Goal: Information Seeking & Learning: Check status

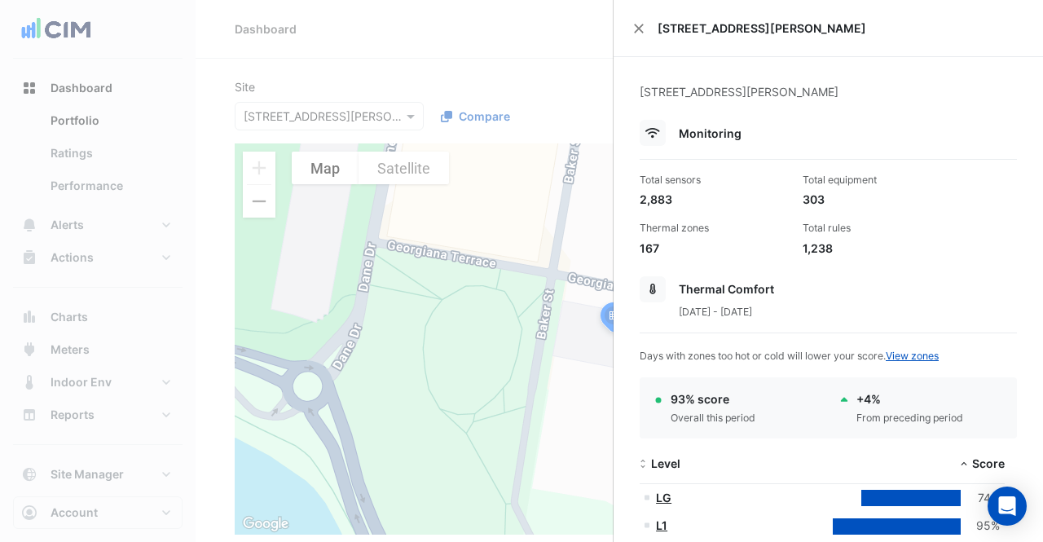
select select "**"
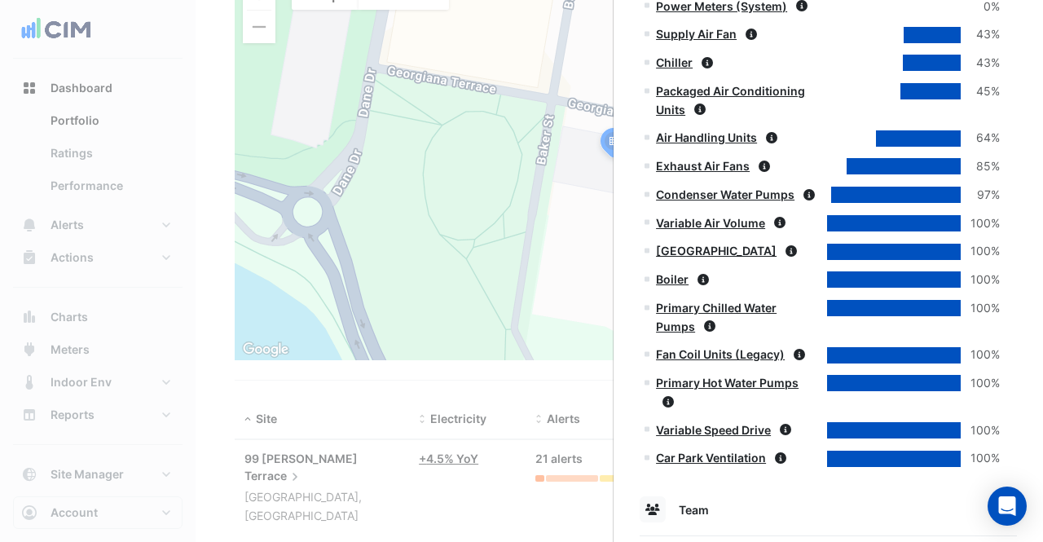
scroll to position [755, 0]
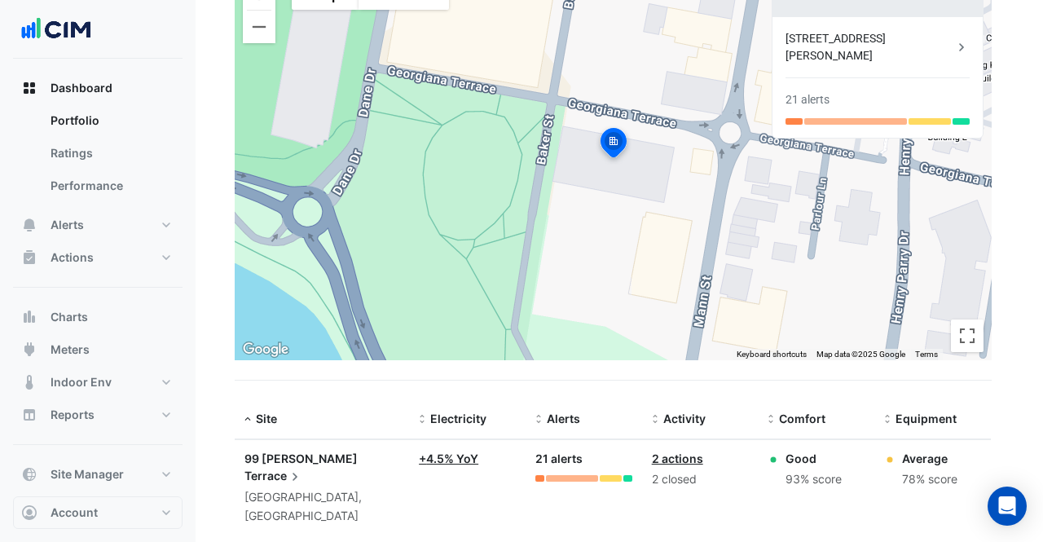
click at [329, 378] on ngb-offcanvas-backdrop at bounding box center [521, 271] width 1043 height 542
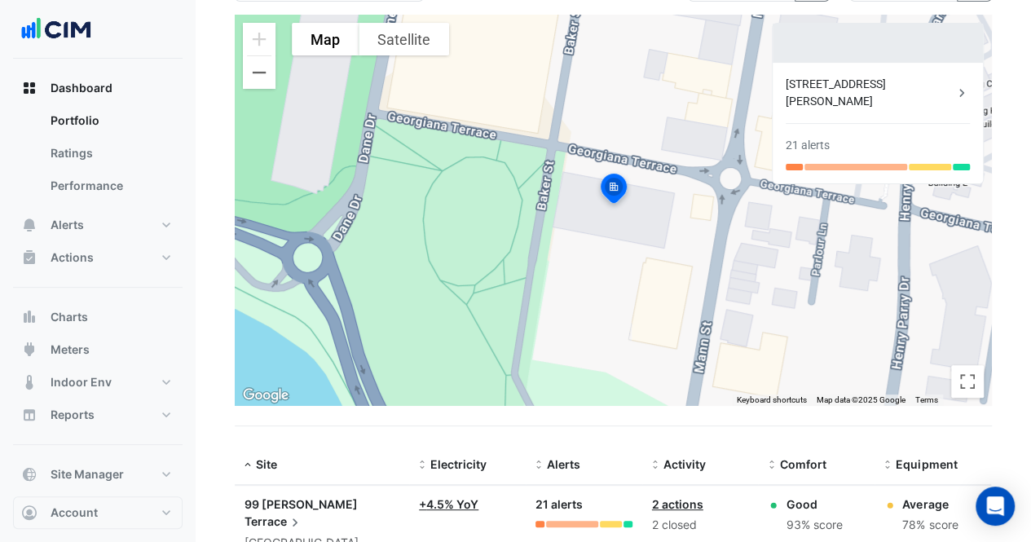
scroll to position [93, 0]
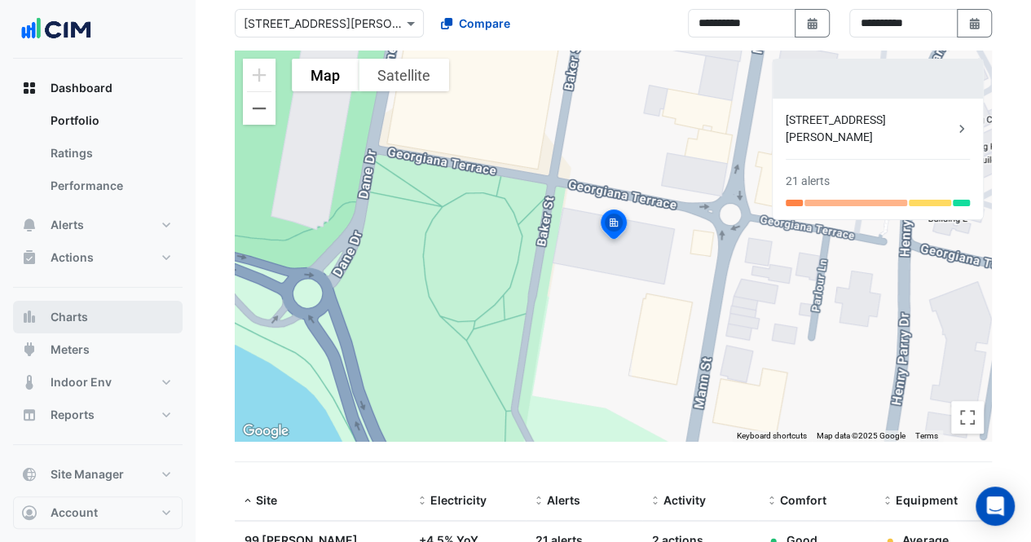
click at [71, 327] on button "Charts" at bounding box center [98, 317] width 170 height 33
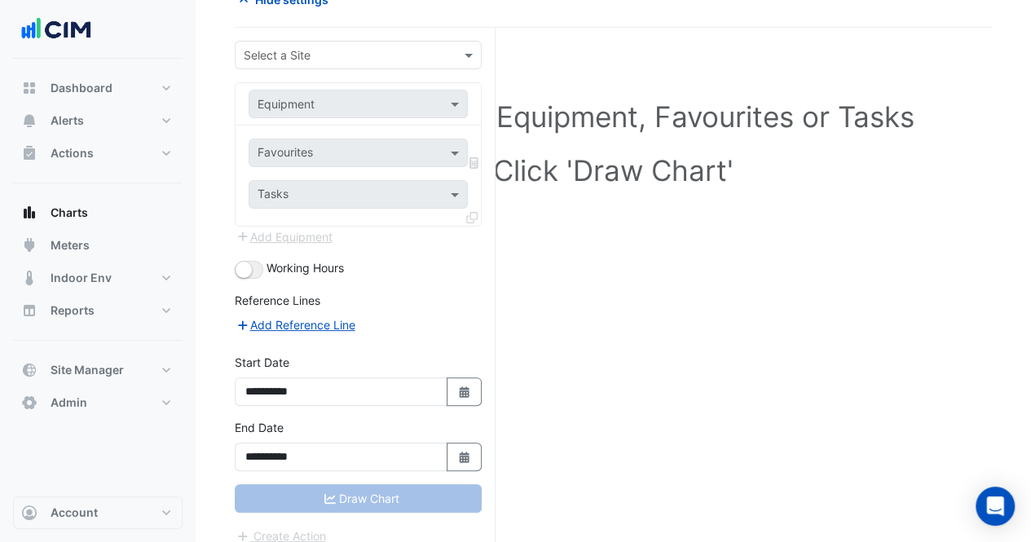
click at [344, 66] on div "Select a Site" at bounding box center [358, 55] width 247 height 29
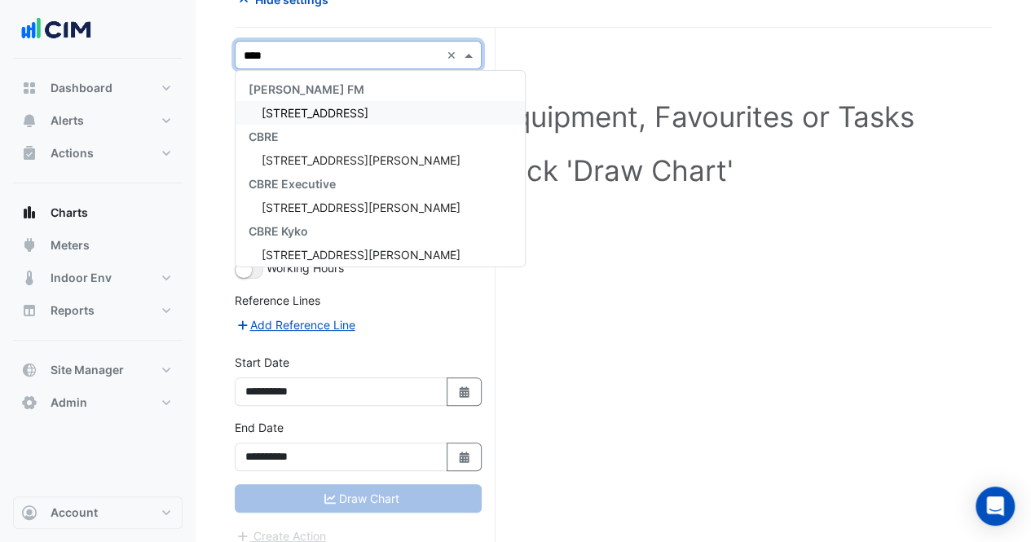
type input "*****"
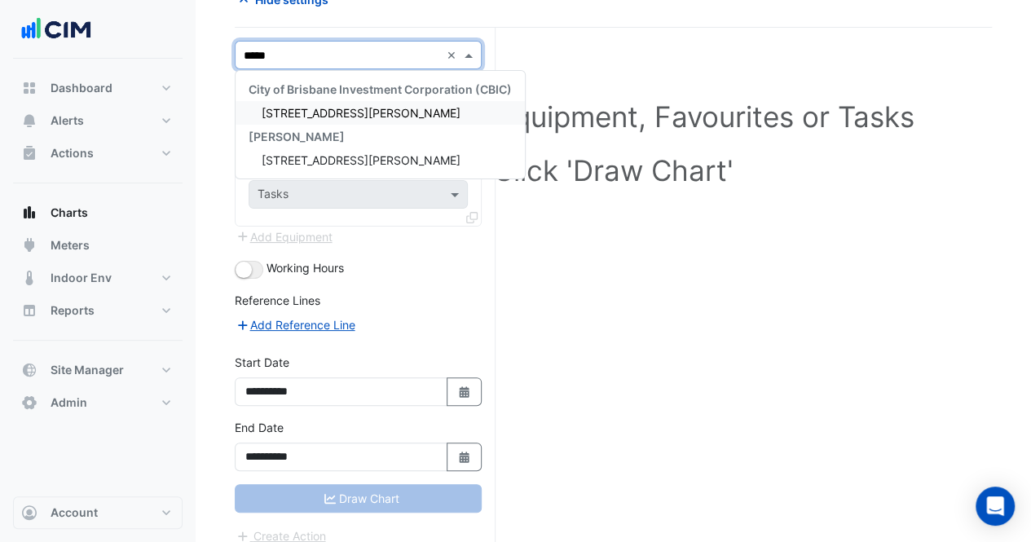
click at [337, 108] on span "[STREET_ADDRESS][PERSON_NAME]" at bounding box center [361, 113] width 199 height 14
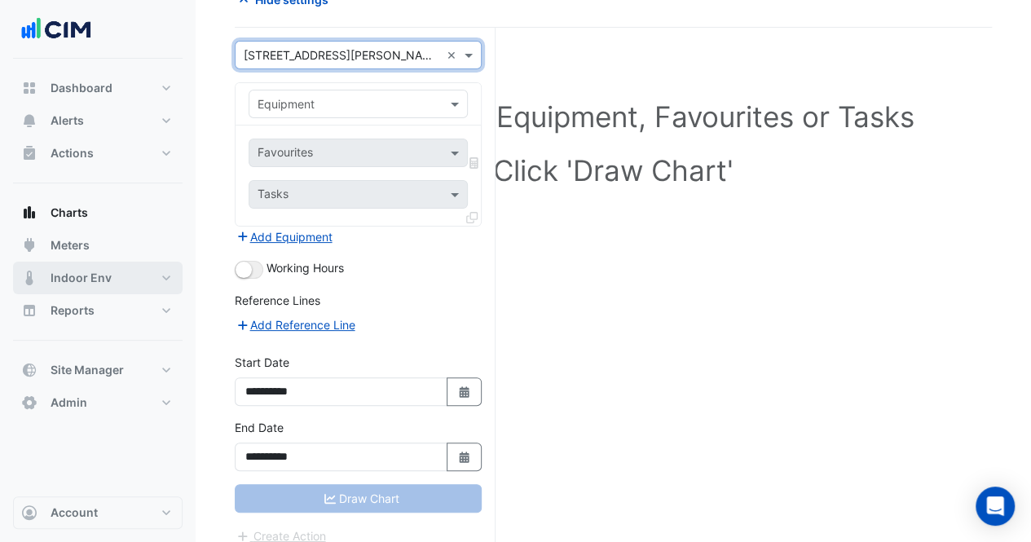
click at [135, 268] on button "Indoor Env" at bounding box center [98, 278] width 170 height 33
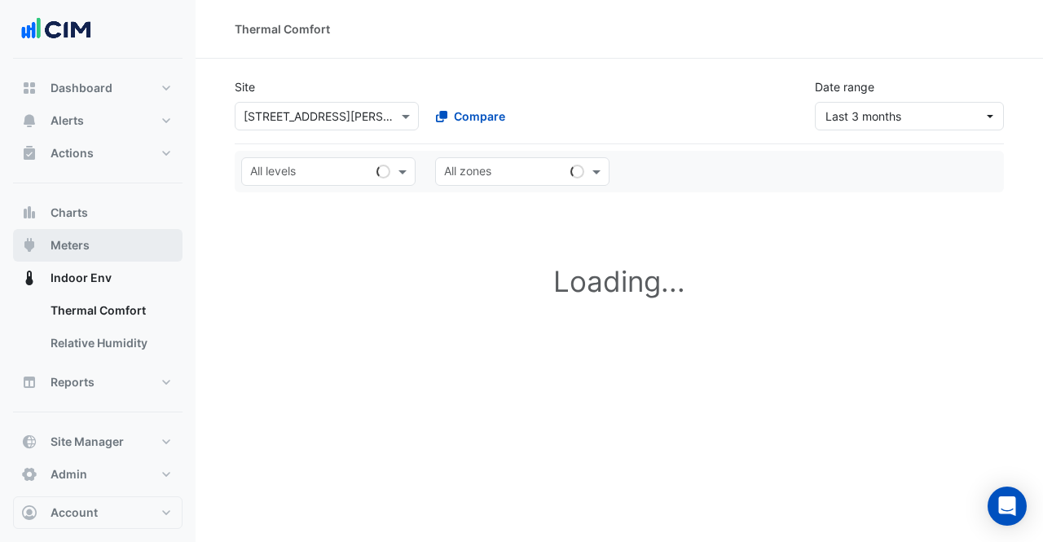
click at [114, 242] on button "Meters" at bounding box center [98, 245] width 170 height 33
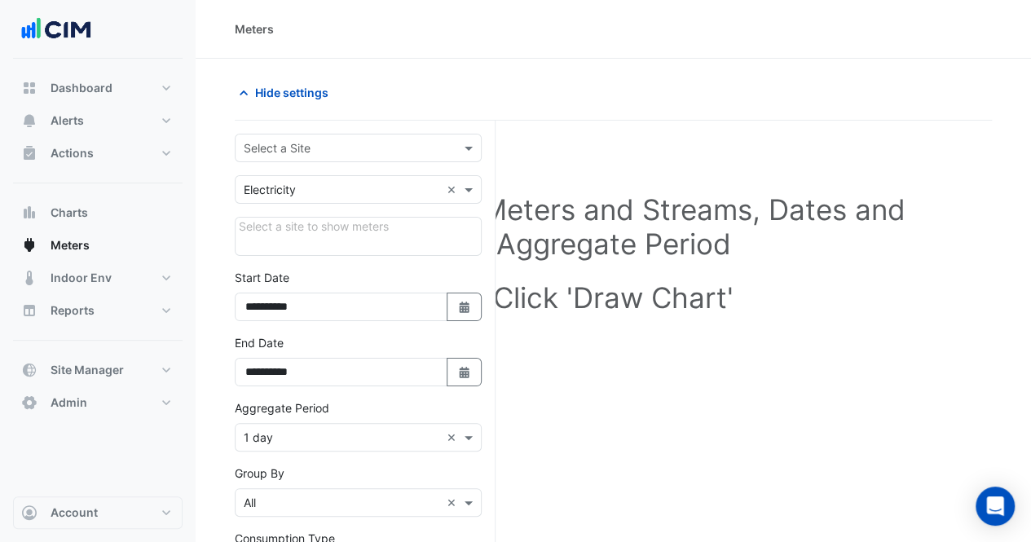
click at [293, 143] on input "text" at bounding box center [342, 148] width 196 height 17
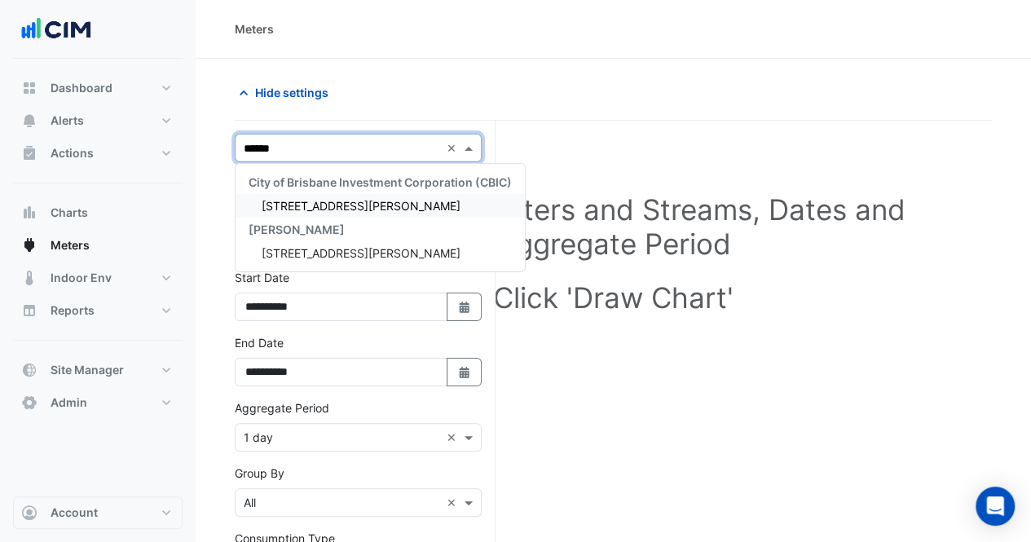
type input "*******"
click at [357, 196] on div "[STREET_ADDRESS][PERSON_NAME]" at bounding box center [380, 206] width 289 height 24
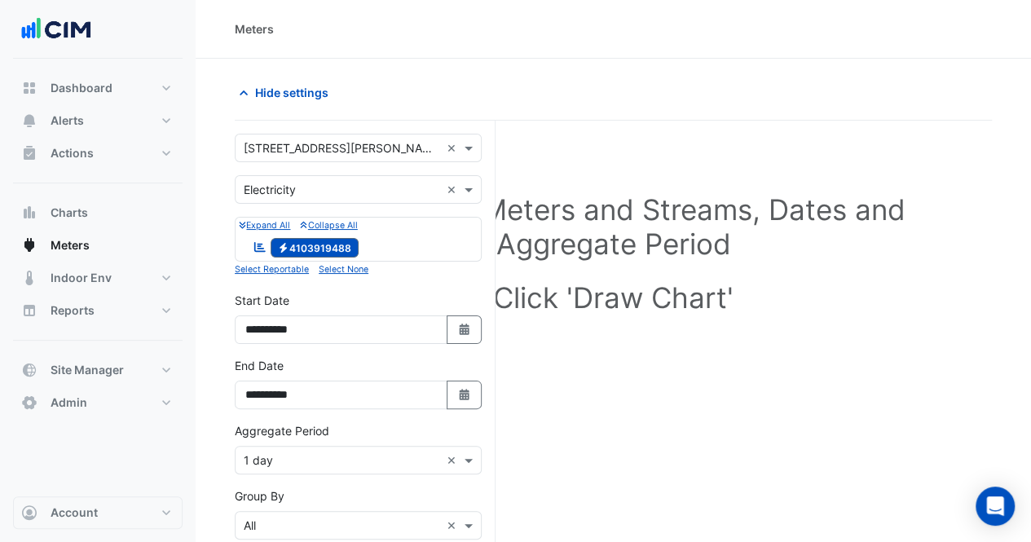
click at [461, 328] on icon "Select Date" at bounding box center [464, 329] width 15 height 11
select select "*"
select select "****"
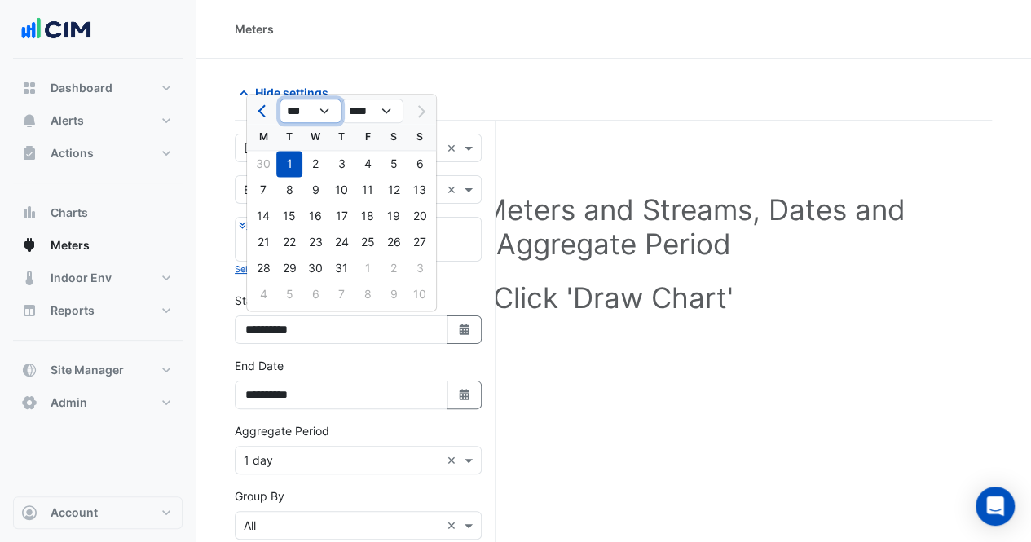
click at [333, 110] on select "*** *** *** *** *** *** ***" at bounding box center [311, 111] width 62 height 24
select select "*"
click at [280, 99] on select "*** *** *** *** *** *** ***" at bounding box center [311, 111] width 62 height 24
click at [316, 157] on div "1" at bounding box center [315, 164] width 26 height 26
type input "**********"
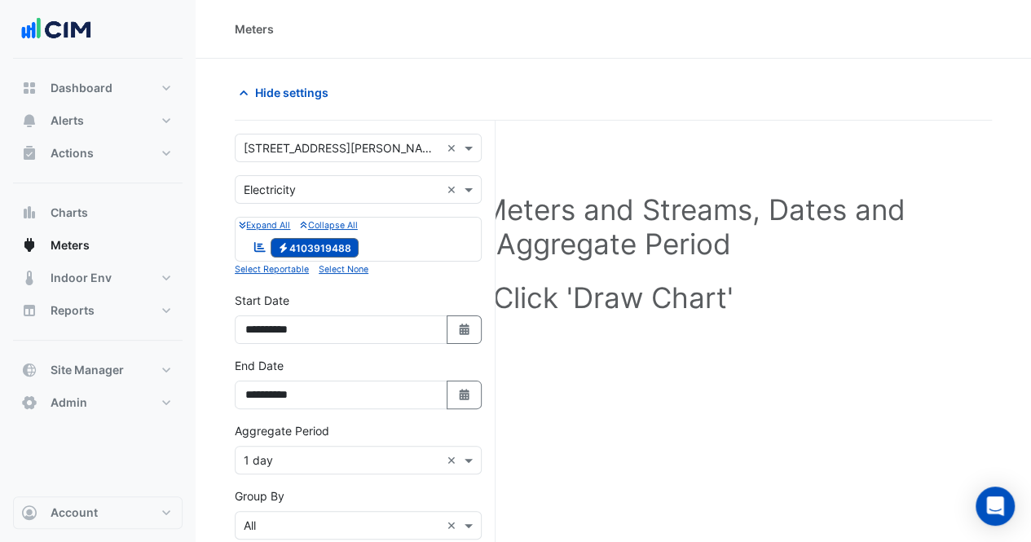
click at [455, 388] on button "Select Date" at bounding box center [465, 395] width 36 height 29
select select "*"
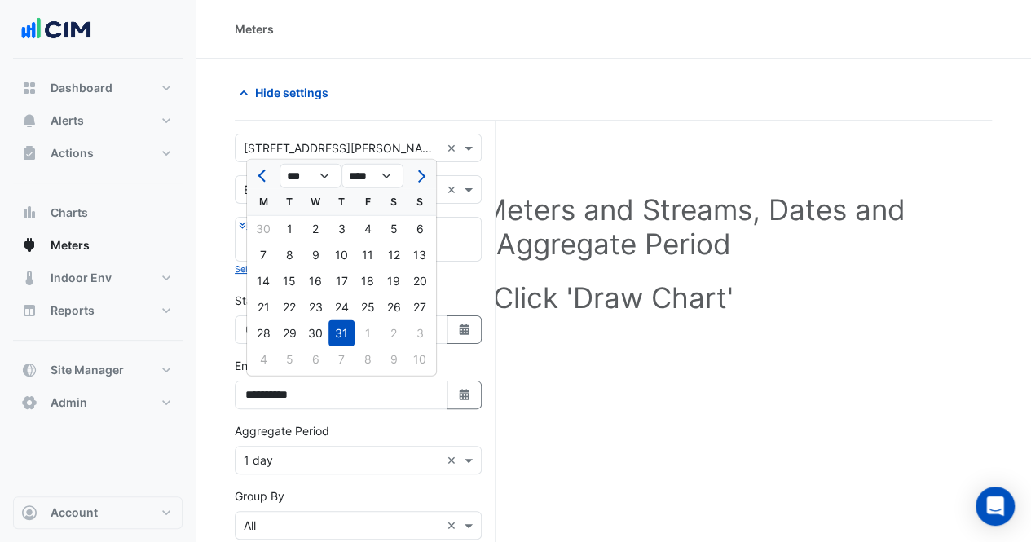
click at [474, 288] on form "**********" at bounding box center [358, 461] width 247 height 654
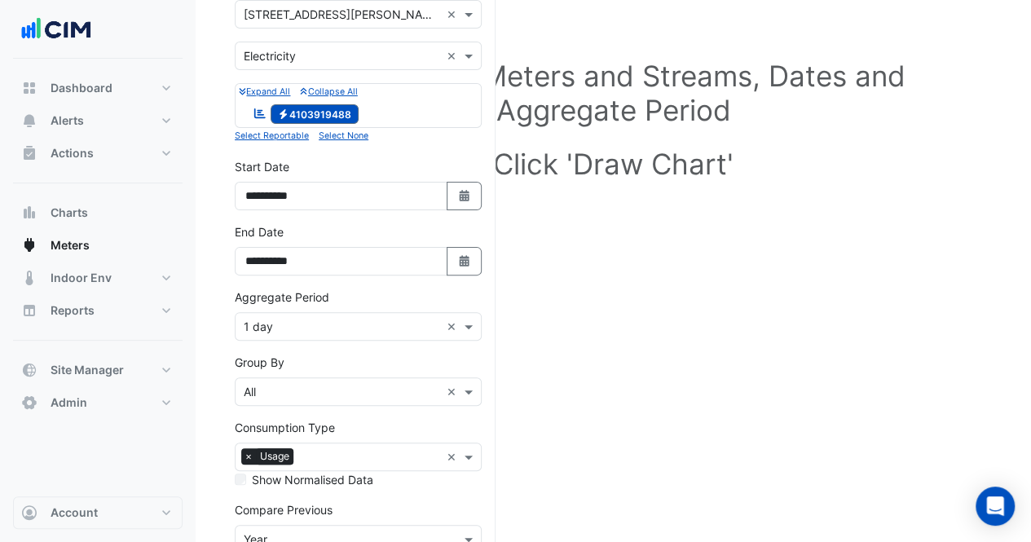
scroll to position [244, 0]
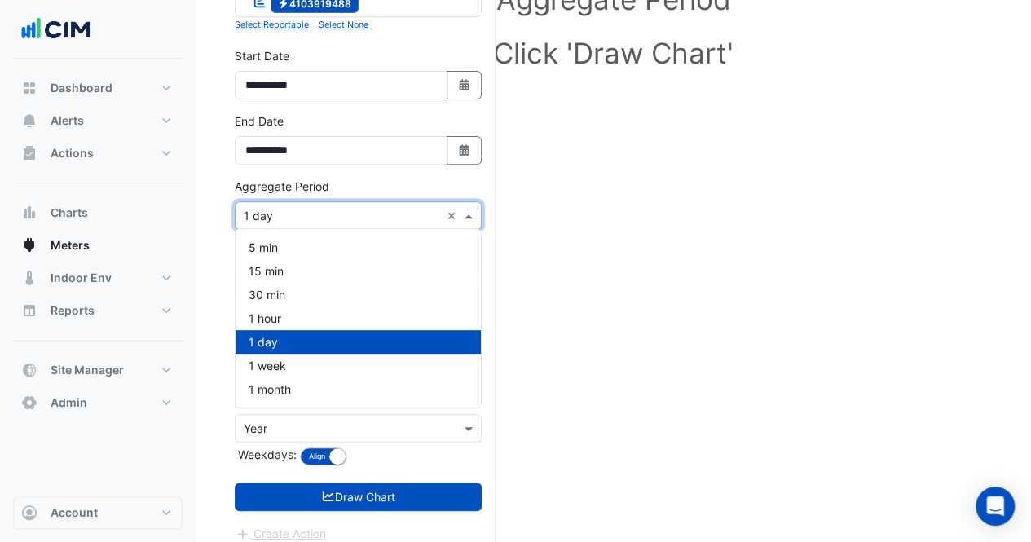
click at [331, 218] on input "text" at bounding box center [342, 216] width 196 height 17
click at [287, 381] on div "1 month" at bounding box center [358, 389] width 245 height 24
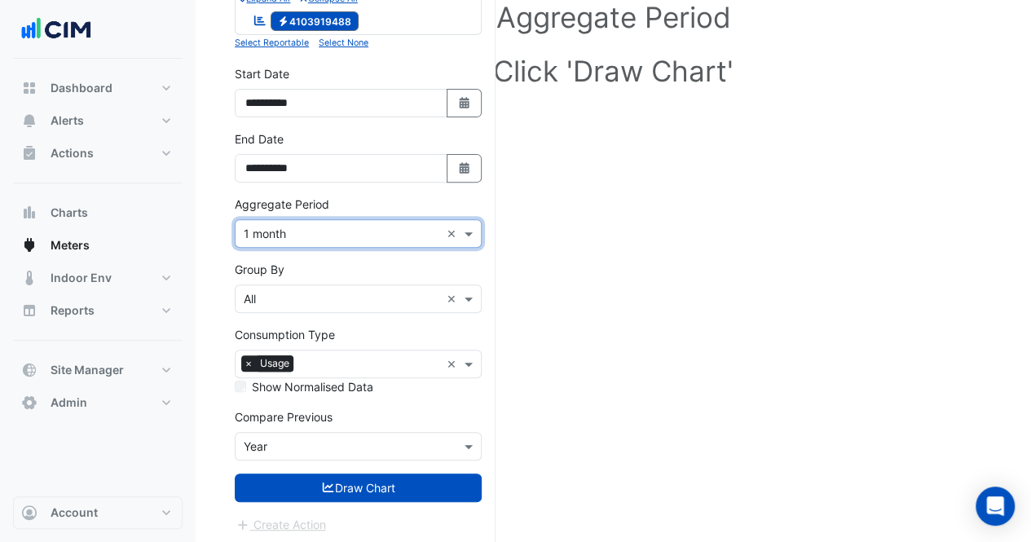
drag, startPoint x: 305, startPoint y: 487, endPoint x: 491, endPoint y: 388, distance: 210.4
click at [306, 487] on button "Draw Chart" at bounding box center [358, 488] width 247 height 29
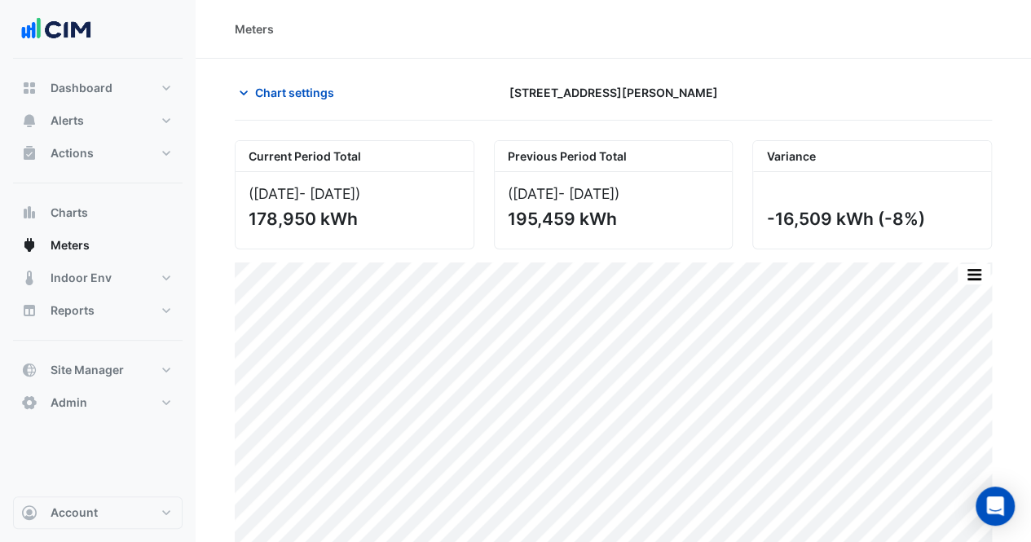
click at [315, 96] on span "Chart settings" at bounding box center [294, 92] width 79 height 17
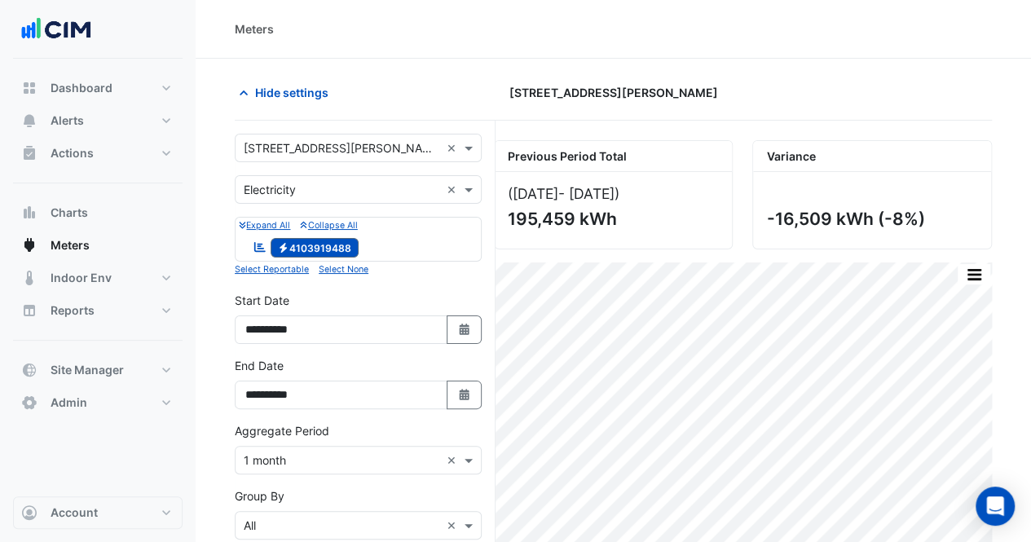
click at [466, 327] on icon "button" at bounding box center [464, 329] width 10 height 11
select select "****"
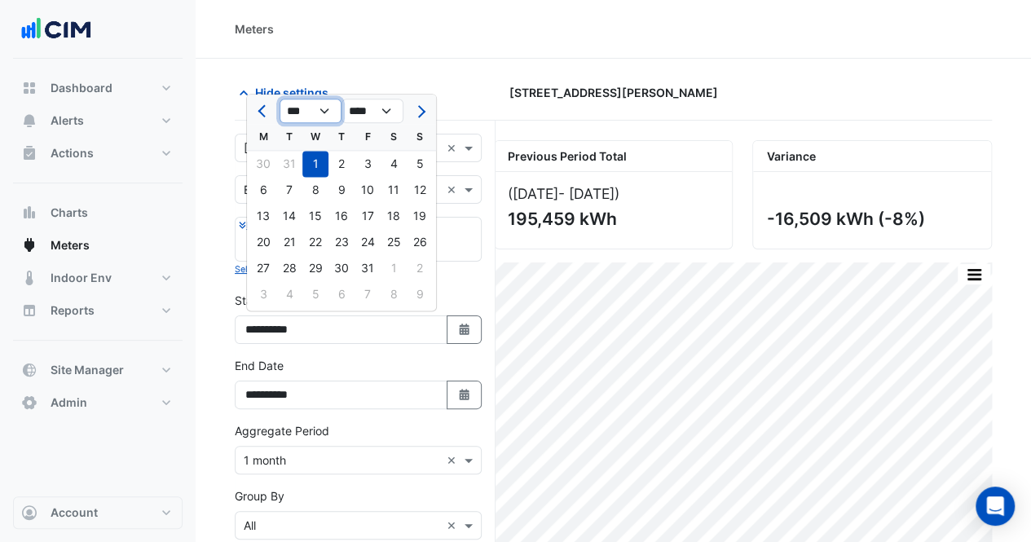
click at [318, 111] on select "*** *** *** *** *** *** ***" at bounding box center [311, 111] width 62 height 24
select select "*"
click at [280, 99] on select "*** *** *** *** *** *** ***" at bounding box center [311, 111] width 62 height 24
click at [388, 173] on div "1" at bounding box center [394, 164] width 26 height 26
type input "**********"
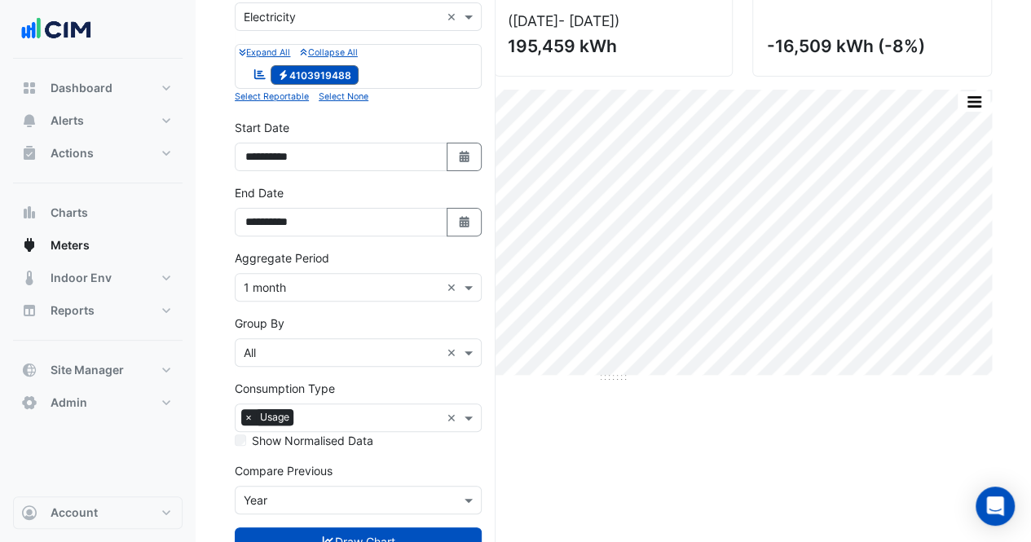
scroll to position [227, 0]
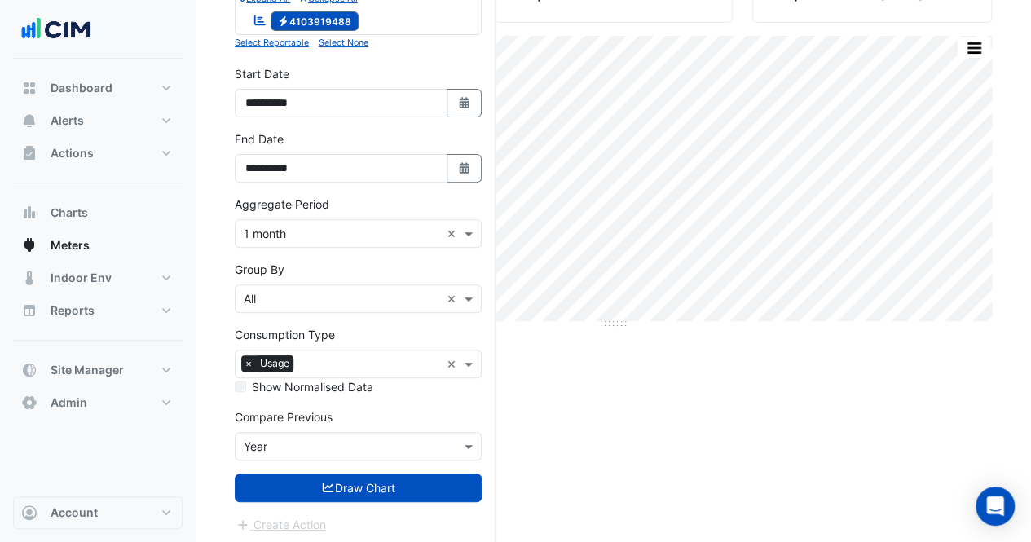
click at [385, 498] on form "**********" at bounding box center [358, 220] width 247 height 627
click at [386, 479] on button "Draw Chart" at bounding box center [358, 488] width 247 height 29
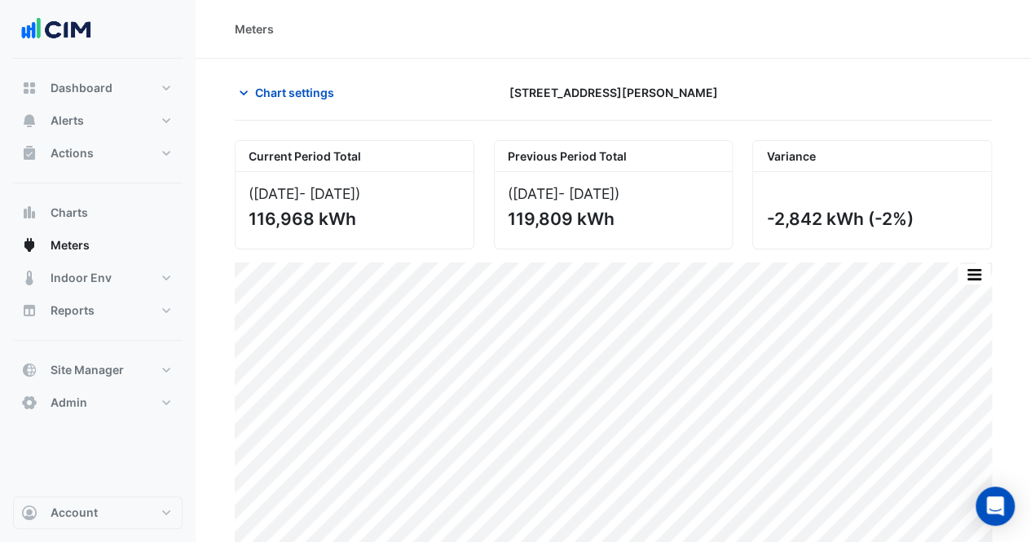
scroll to position [11, 0]
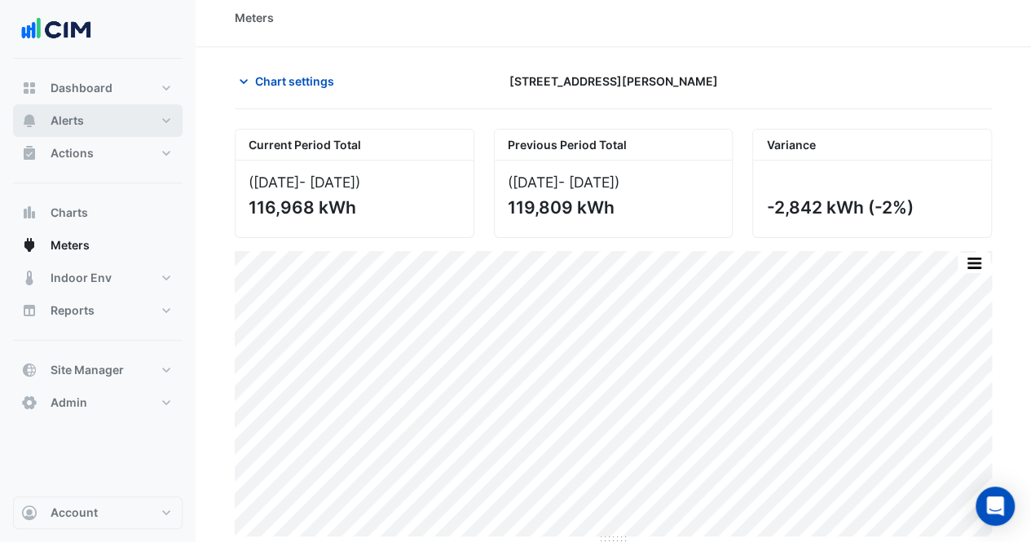
click at [82, 128] on span "Alerts" at bounding box center [67, 120] width 33 height 16
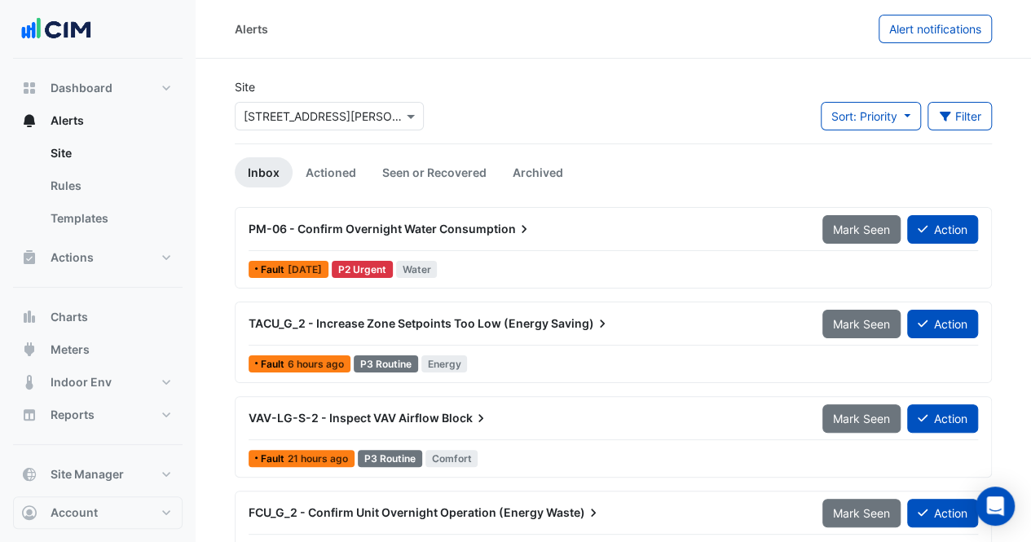
click at [879, 102] on div "Site Select a Site × [STREET_ADDRESS][PERSON_NAME] Sort: Priority Priority Upda…" at bounding box center [613, 110] width 777 height 65
click at [879, 112] on span "Sort: Priority" at bounding box center [864, 116] width 66 height 14
click at [879, 153] on li "Priority" at bounding box center [884, 151] width 129 height 24
click at [947, 121] on icon "button" at bounding box center [945, 116] width 15 height 11
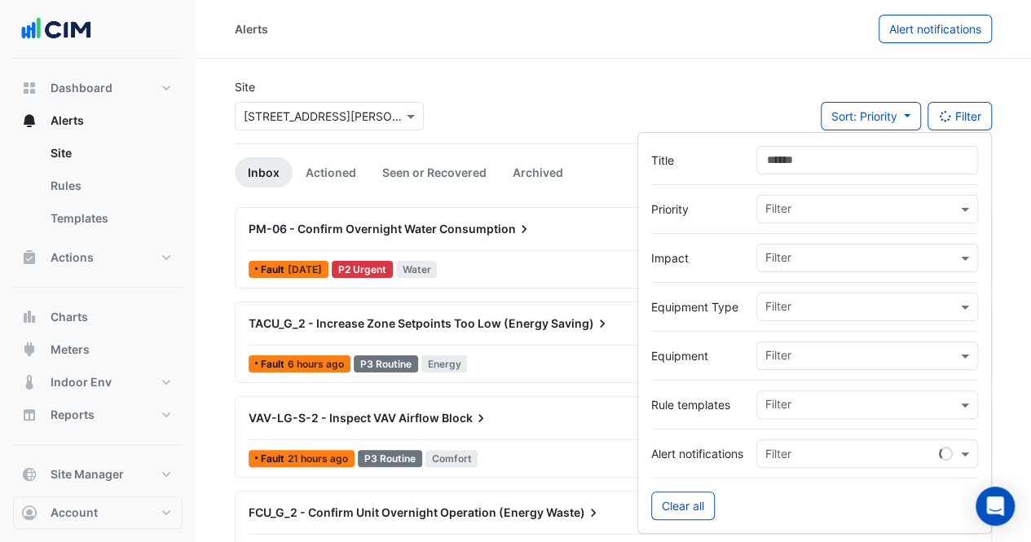
click at [826, 209] on input "text" at bounding box center [861, 210] width 192 height 17
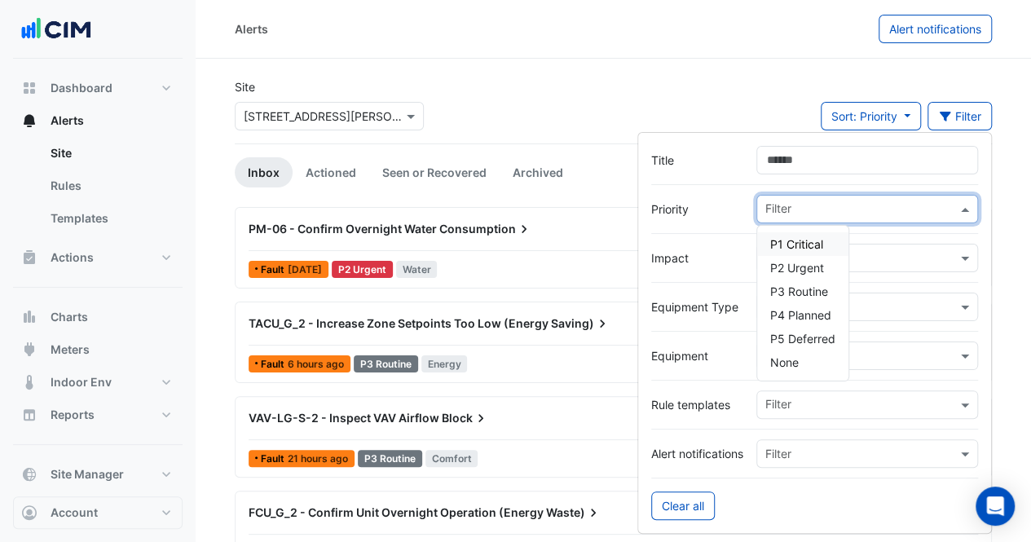
click at [812, 243] on span "P1 Critical" at bounding box center [796, 244] width 53 height 14
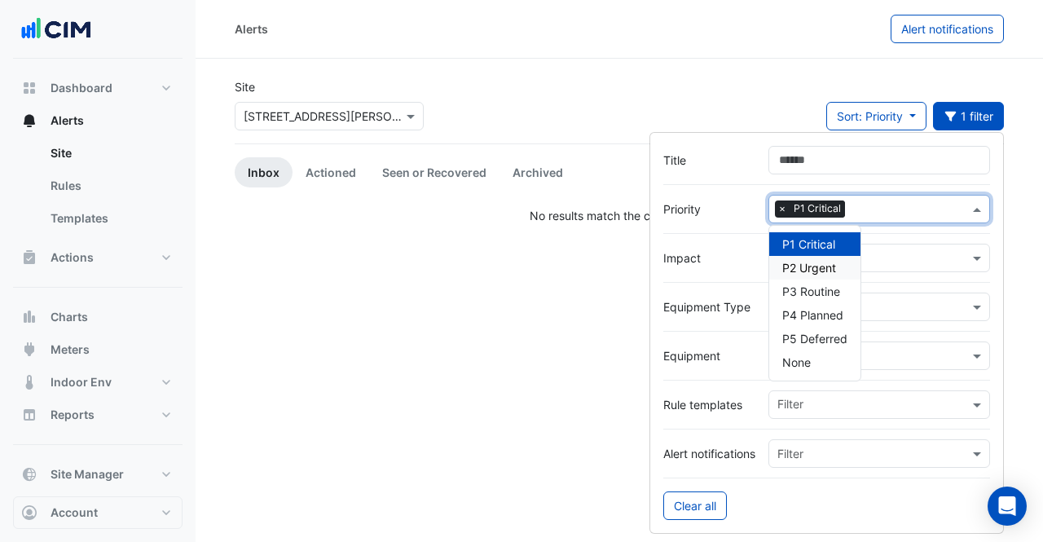
click at [794, 275] on div "P2 Urgent" at bounding box center [814, 268] width 91 height 24
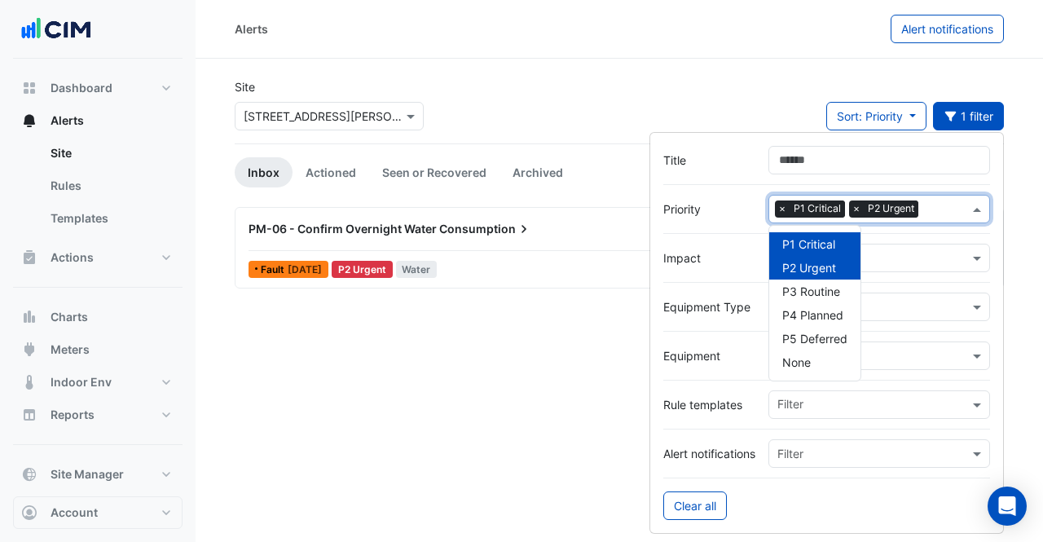
click at [777, 209] on span "×" at bounding box center [782, 208] width 15 height 16
click at [783, 265] on span "P2 Urgent" at bounding box center [809, 268] width 54 height 14
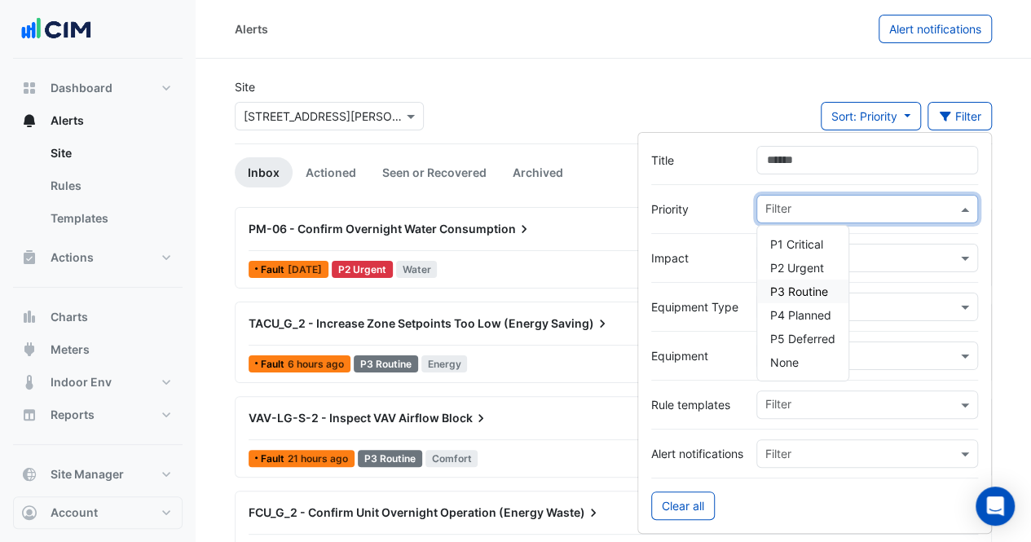
click at [790, 289] on span "P3 Routine" at bounding box center [799, 291] width 58 height 14
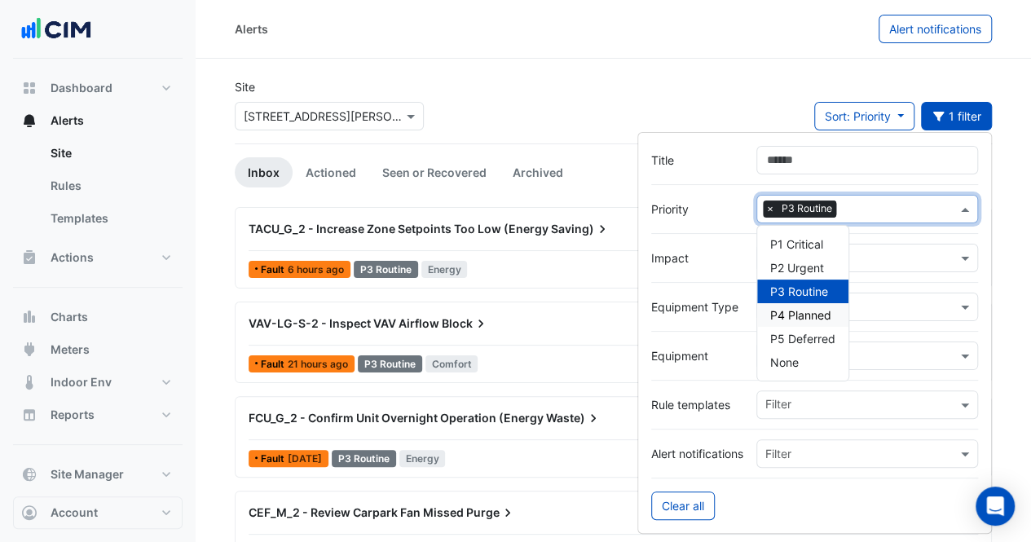
click at [801, 309] on span "P4 Planned" at bounding box center [800, 315] width 61 height 14
click at [768, 209] on span "×" at bounding box center [770, 208] width 15 height 16
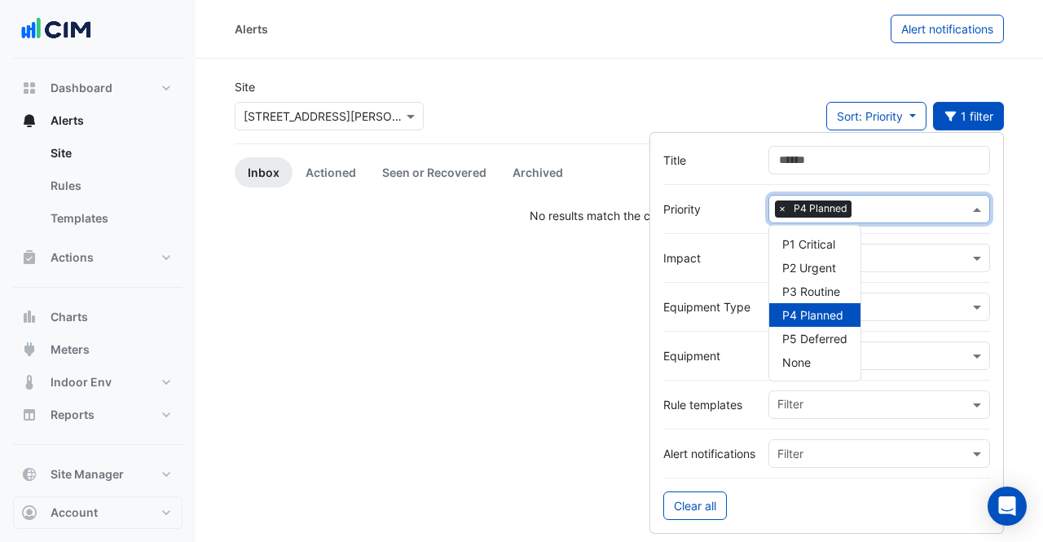
click at [792, 320] on span "P4 Planned" at bounding box center [812, 315] width 61 height 14
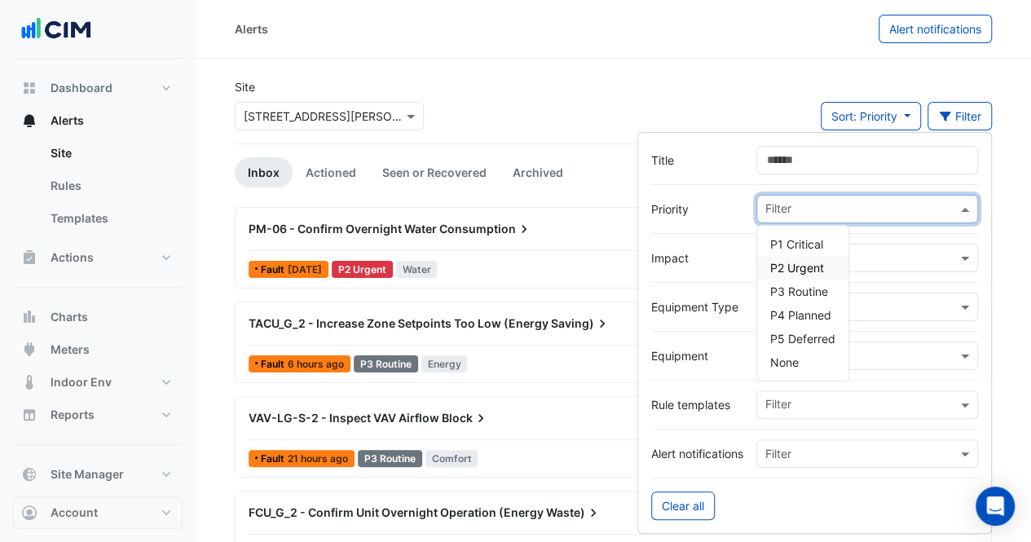
drag, startPoint x: 259, startPoint y: 172, endPoint x: 276, endPoint y: 175, distance: 17.4
click at [259, 172] on link "Inbox" at bounding box center [264, 172] width 58 height 30
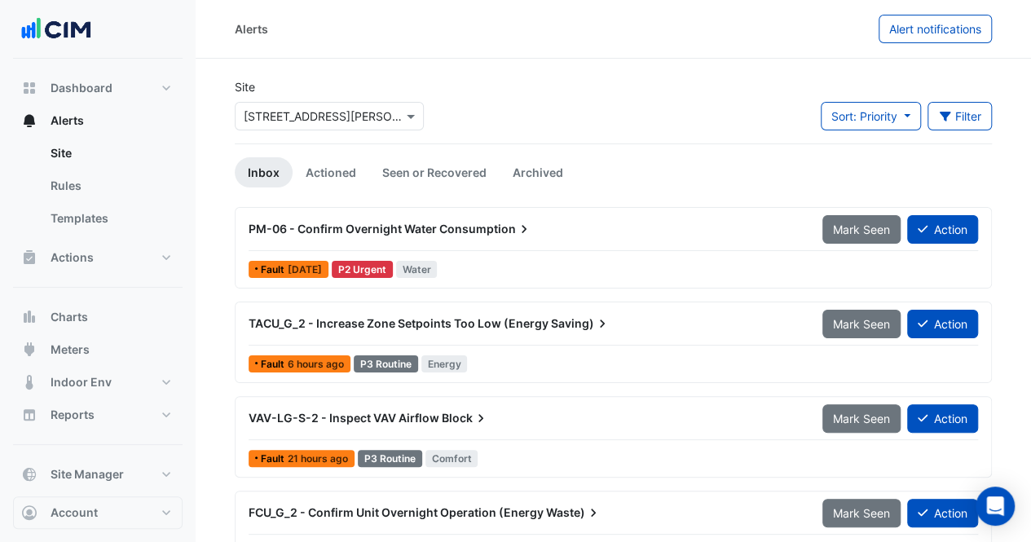
click at [328, 165] on link "Actioned" at bounding box center [331, 172] width 77 height 30
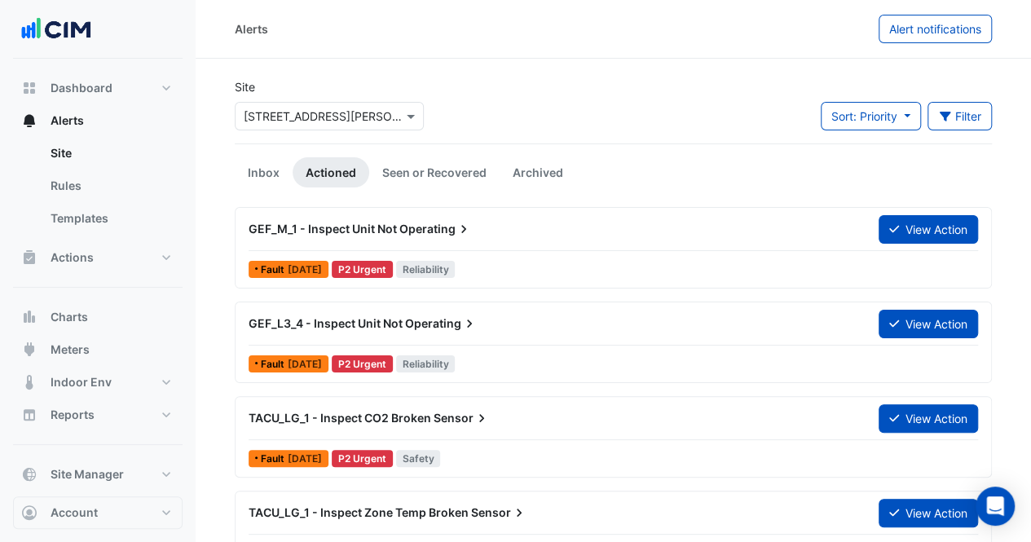
click at [858, 120] on span "Sort: Priority" at bounding box center [864, 116] width 66 height 14
click at [882, 158] on li "Priority" at bounding box center [884, 151] width 129 height 24
click at [927, 128] on button "Filter" at bounding box center [959, 116] width 65 height 29
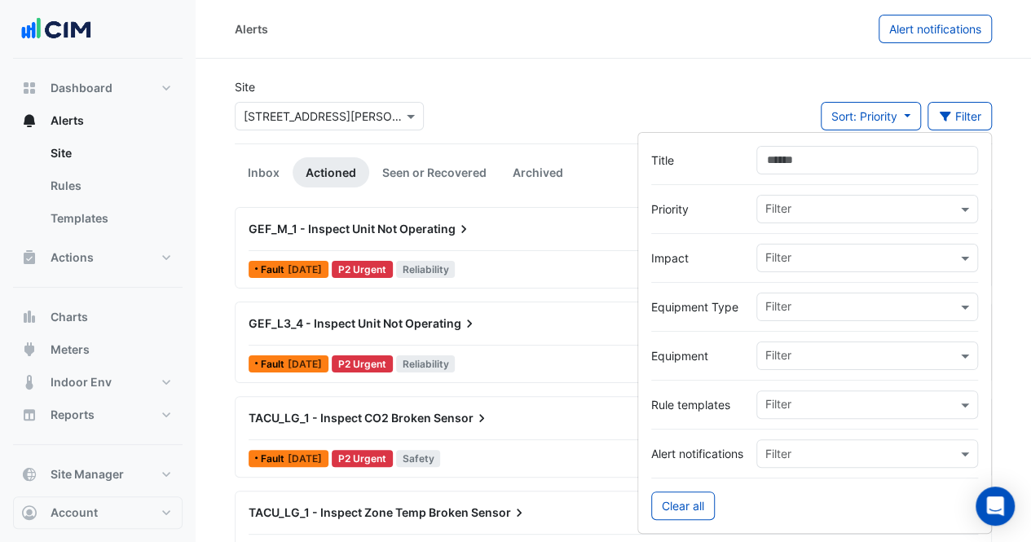
click at [844, 196] on div "Filter" at bounding box center [857, 208] width 200 height 25
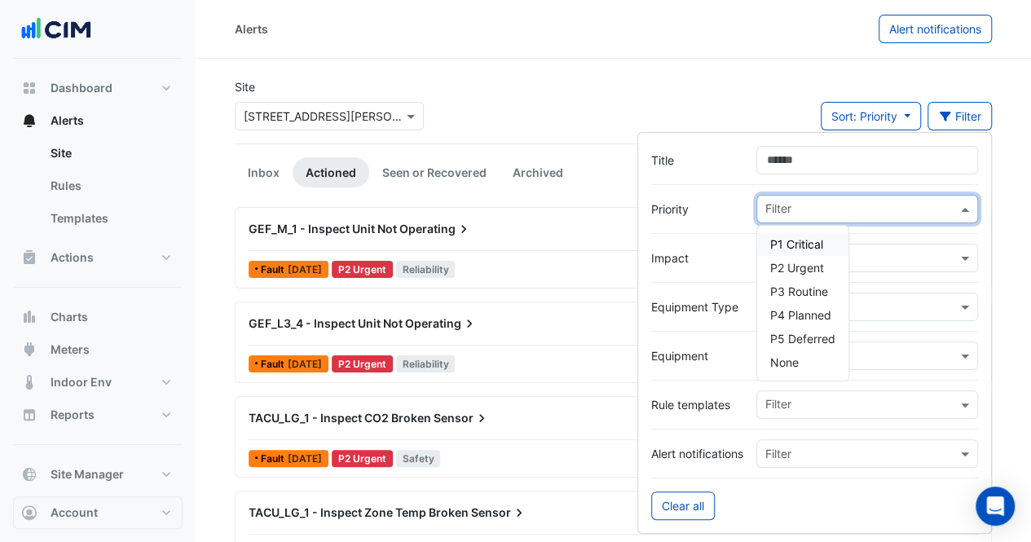
click at [802, 248] on span "P1 Critical" at bounding box center [796, 244] width 53 height 14
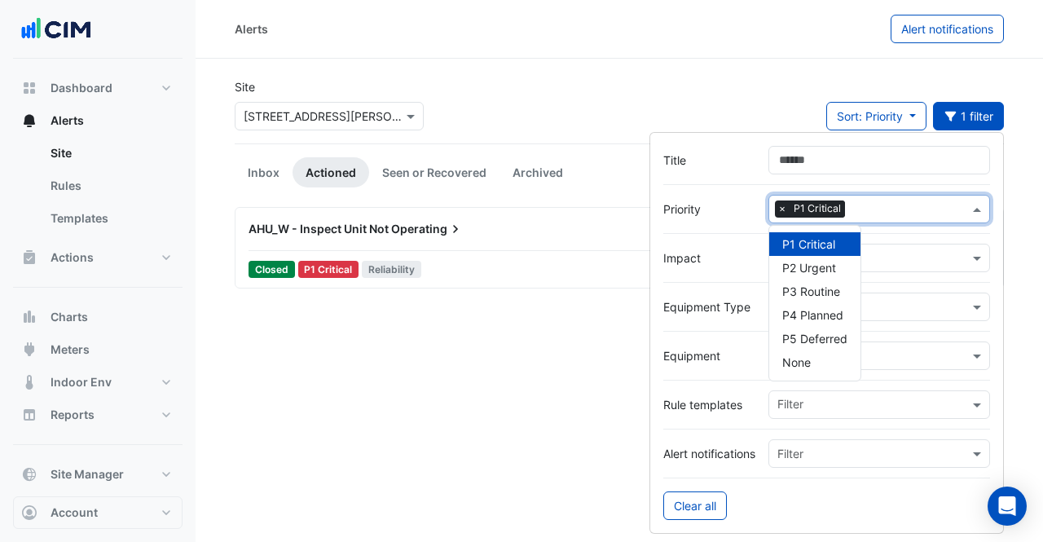
click at [447, 414] on div "Alerts Alert notifications Site Select a Site × [STREET_ADDRESS][PERSON_NAME] S…" at bounding box center [620, 271] width 848 height 542
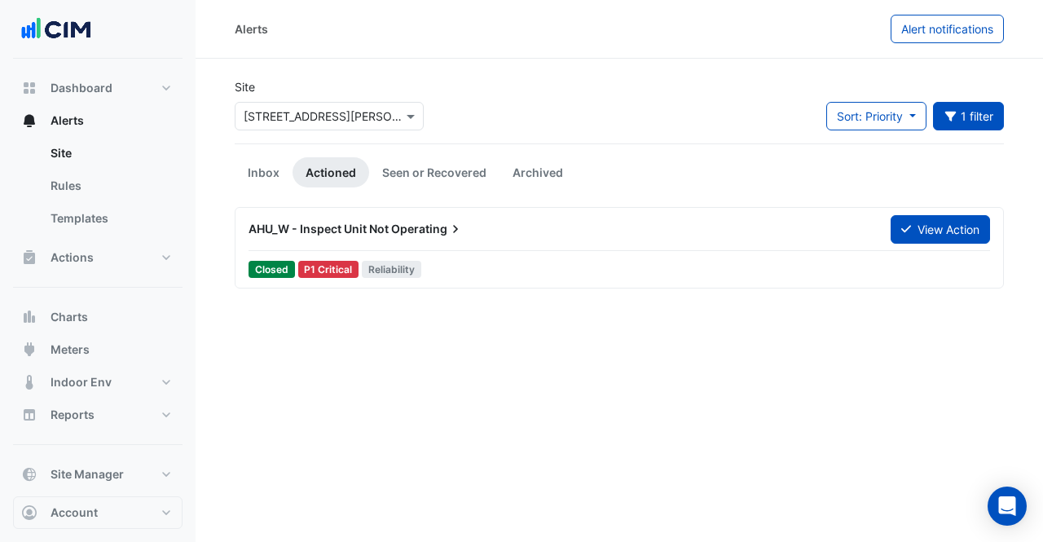
drag, startPoint x: 415, startPoint y: 229, endPoint x: 388, endPoint y: 221, distance: 28.1
click at [388, 221] on div "AHU_W - Inspect Unit Not Operating" at bounding box center [560, 229] width 623 height 16
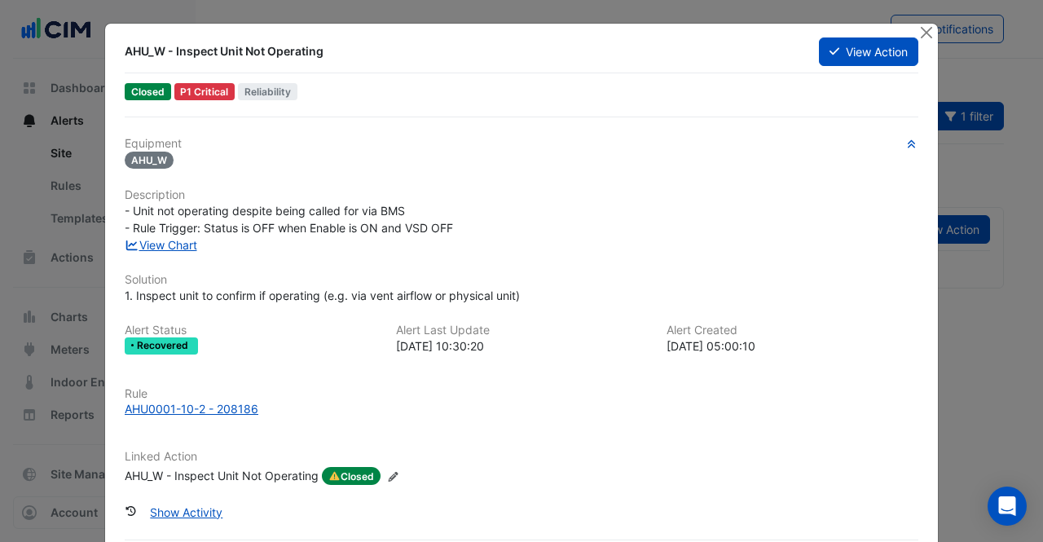
click at [859, 51] on button "View Action" at bounding box center [868, 51] width 99 height 29
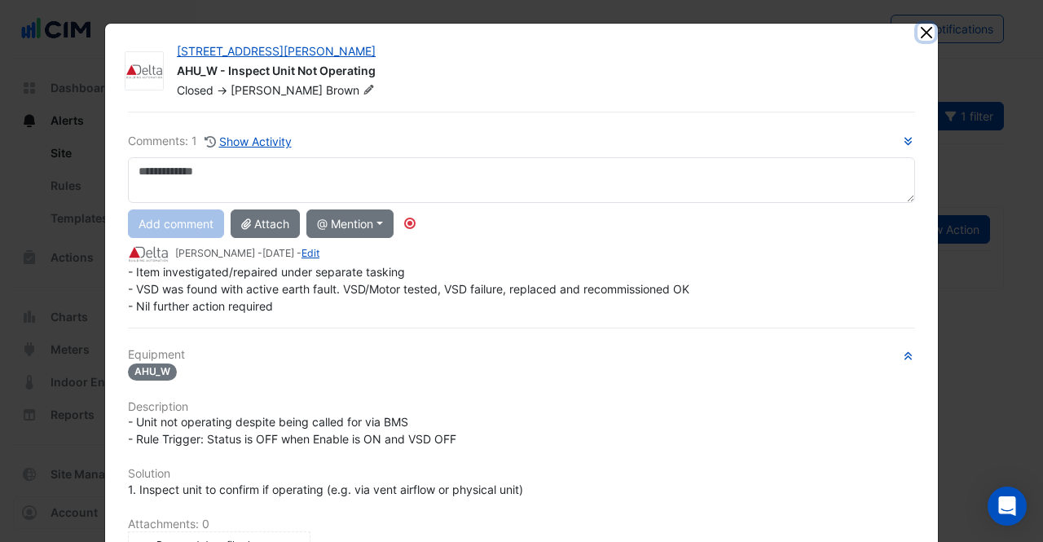
click at [918, 30] on button "Close" at bounding box center [926, 32] width 17 height 17
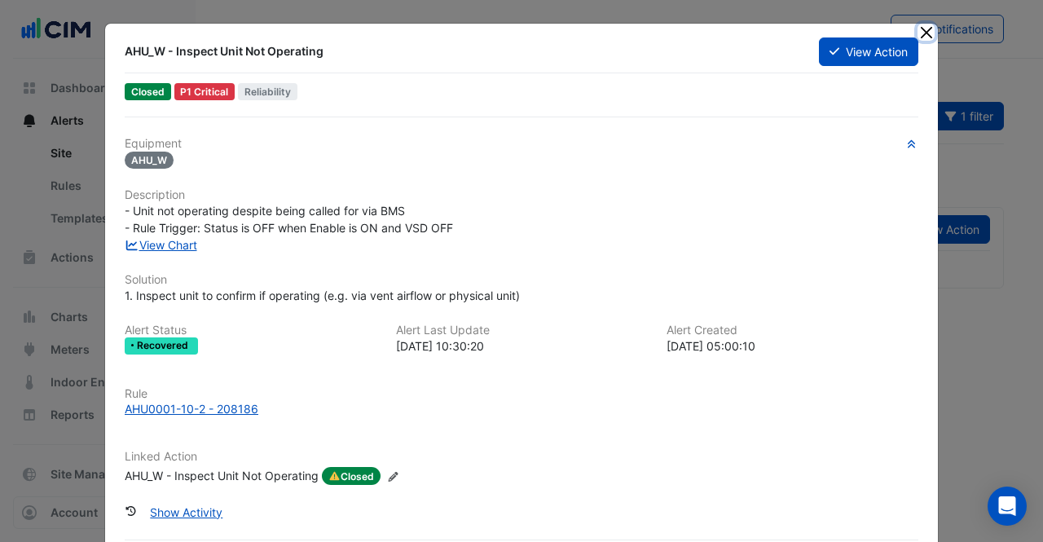
click at [927, 29] on button "Close" at bounding box center [926, 32] width 17 height 17
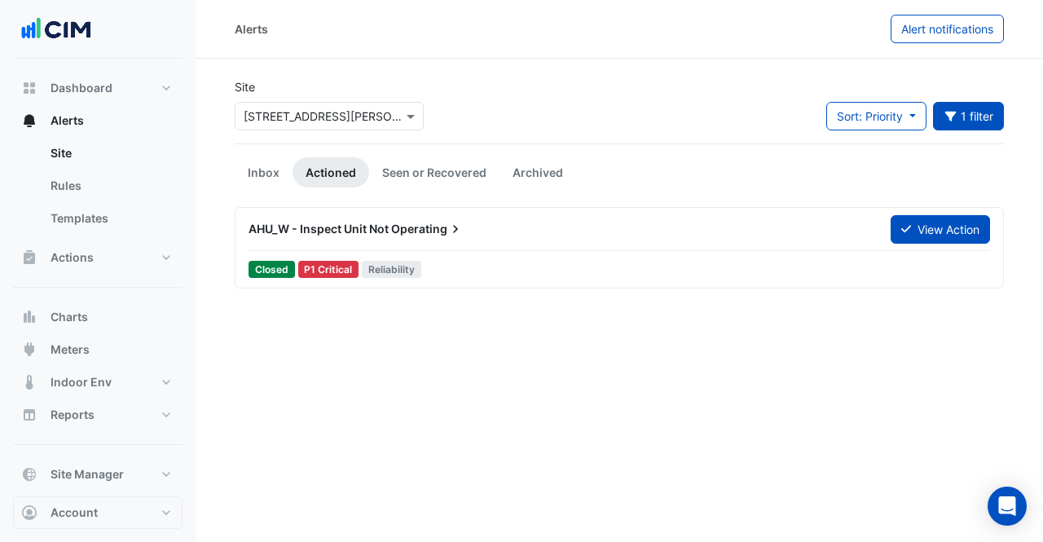
click at [442, 235] on span "Operating" at bounding box center [427, 229] width 73 height 16
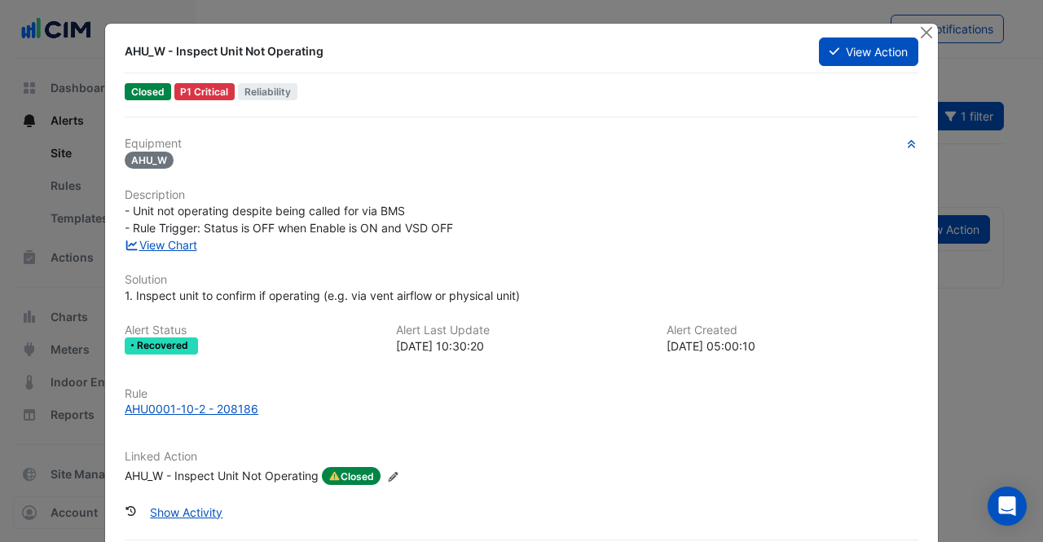
click at [918, 32] on button "Close" at bounding box center [926, 32] width 17 height 17
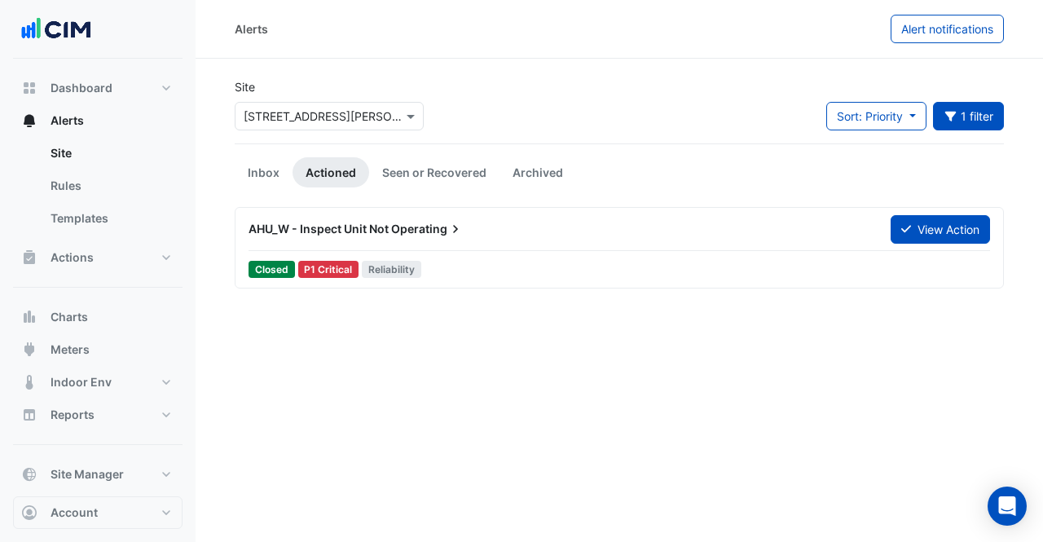
click at [895, 121] on span "Sort: Priority" at bounding box center [870, 116] width 66 height 14
click at [967, 123] on button "1 filter" at bounding box center [969, 116] width 72 height 29
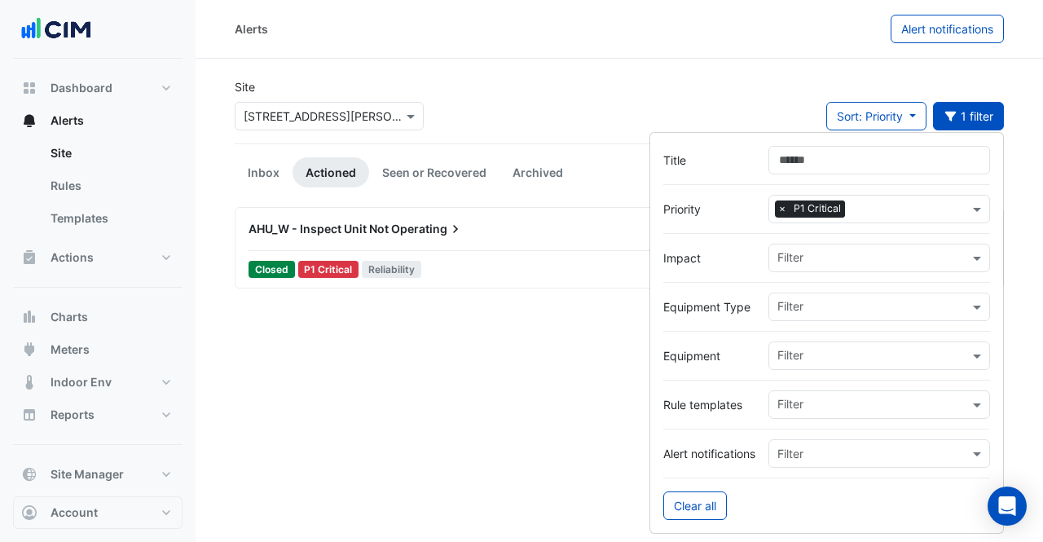
click at [784, 209] on span "×" at bounding box center [782, 208] width 15 height 16
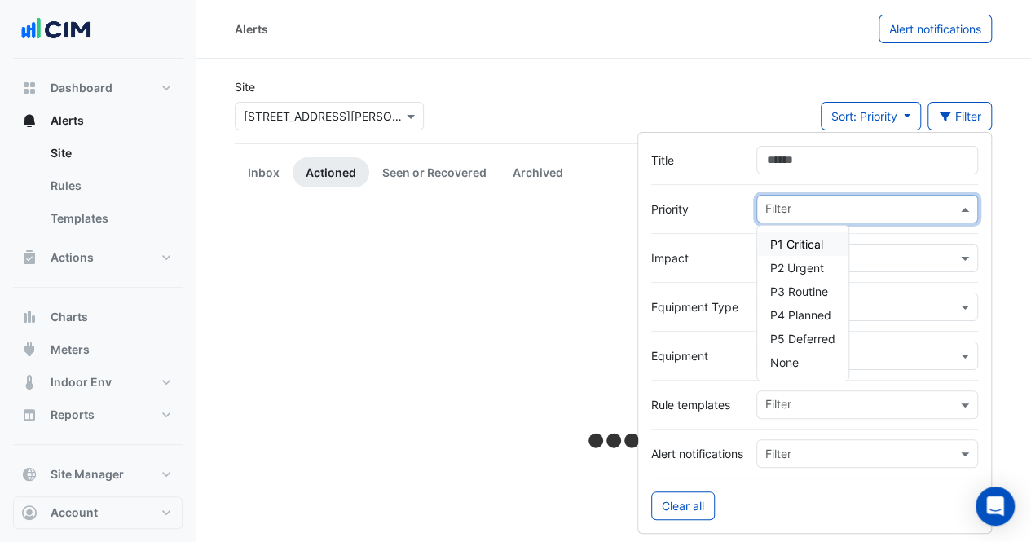
click at [791, 209] on input "text" at bounding box center [861, 210] width 192 height 17
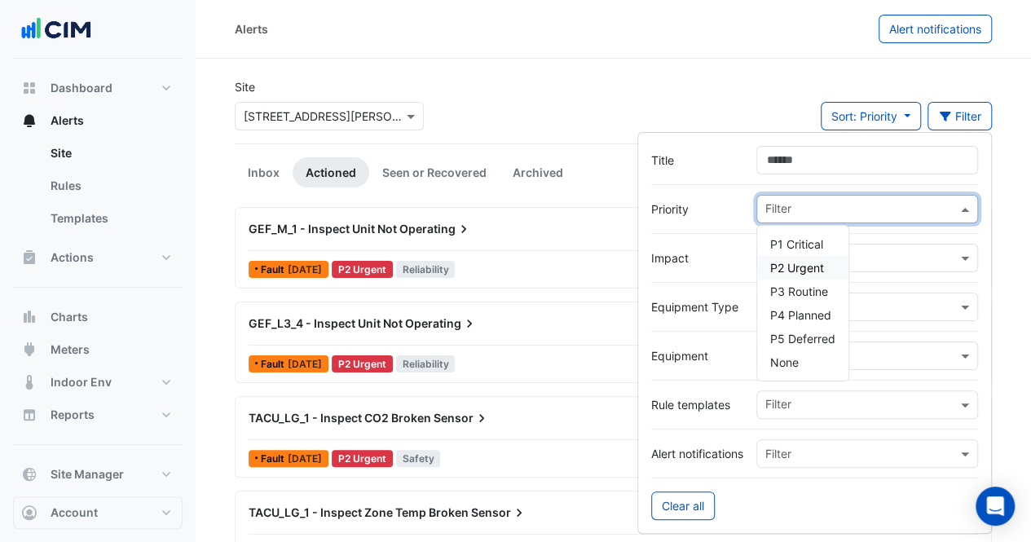
click at [783, 271] on span "P2 Urgent" at bounding box center [797, 268] width 54 height 14
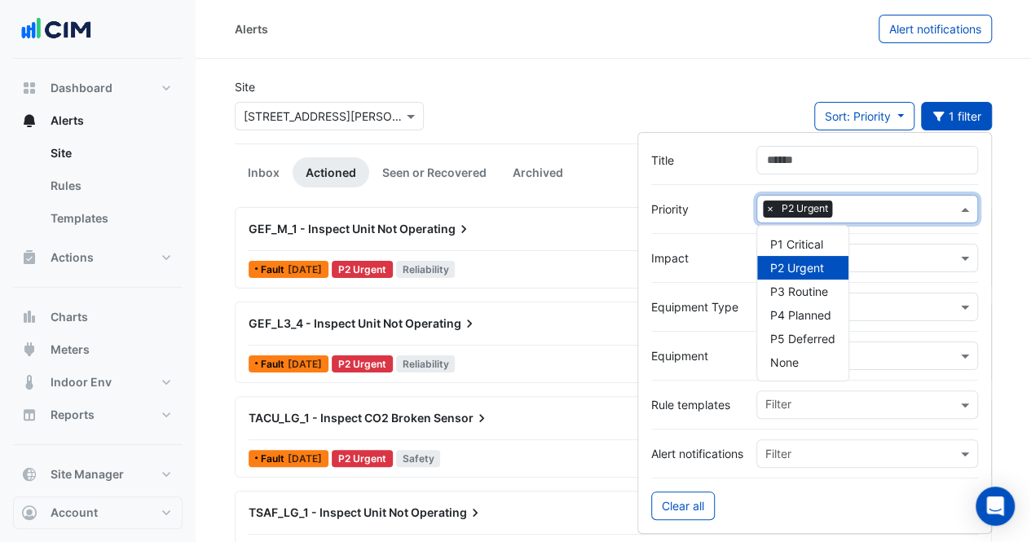
click at [559, 136] on div "Site Select a Site × [STREET_ADDRESS][PERSON_NAME] Sort: Priority Priority Upda…" at bounding box center [613, 110] width 777 height 65
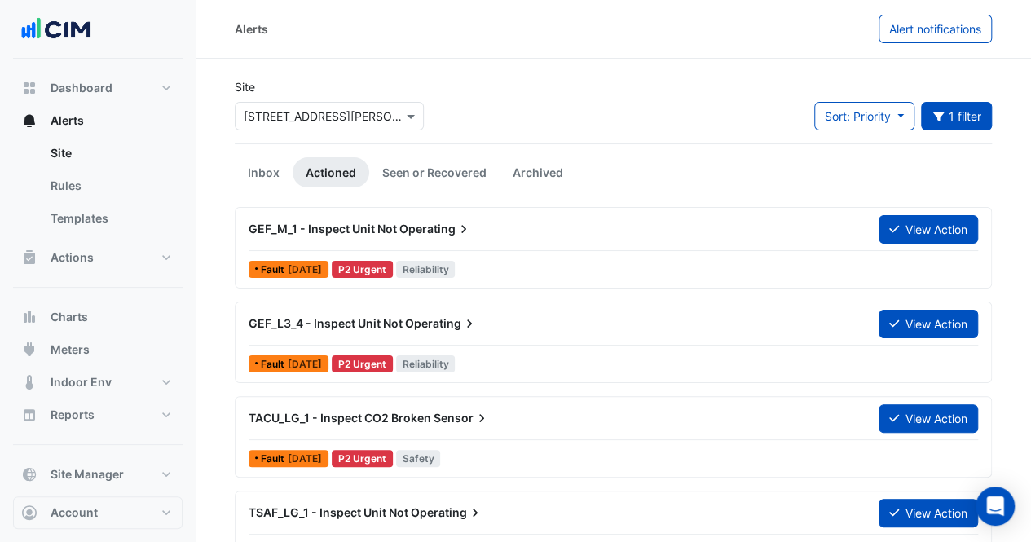
click at [394, 232] on span "GEF_M_1 - Inspect Unit Not" at bounding box center [323, 229] width 148 height 14
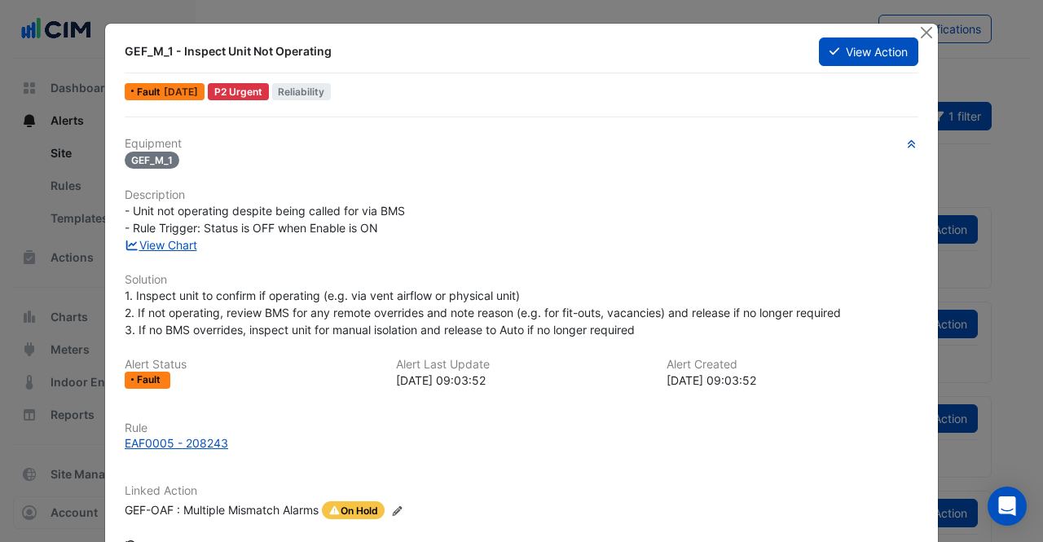
click at [918, 35] on button "Close" at bounding box center [926, 32] width 17 height 17
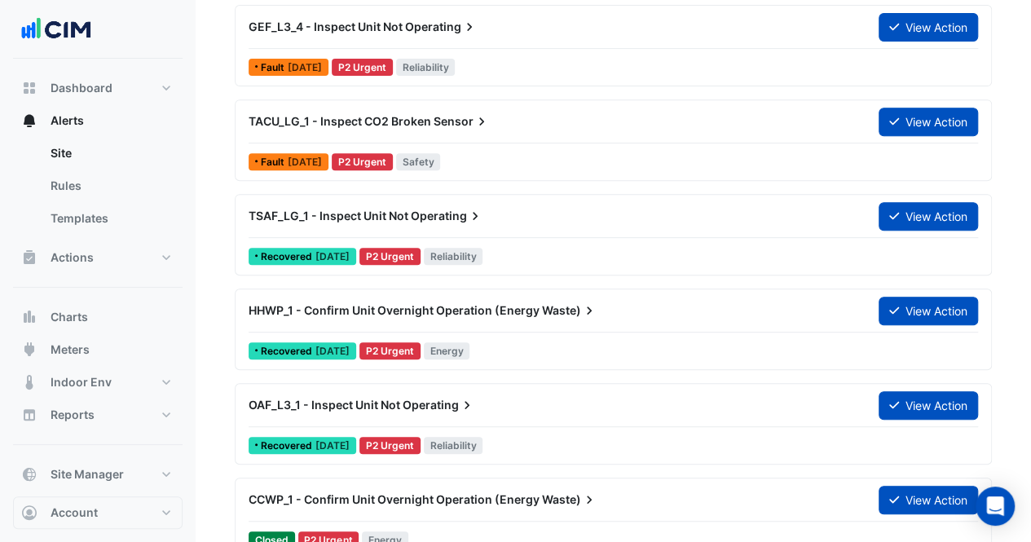
scroll to position [112, 0]
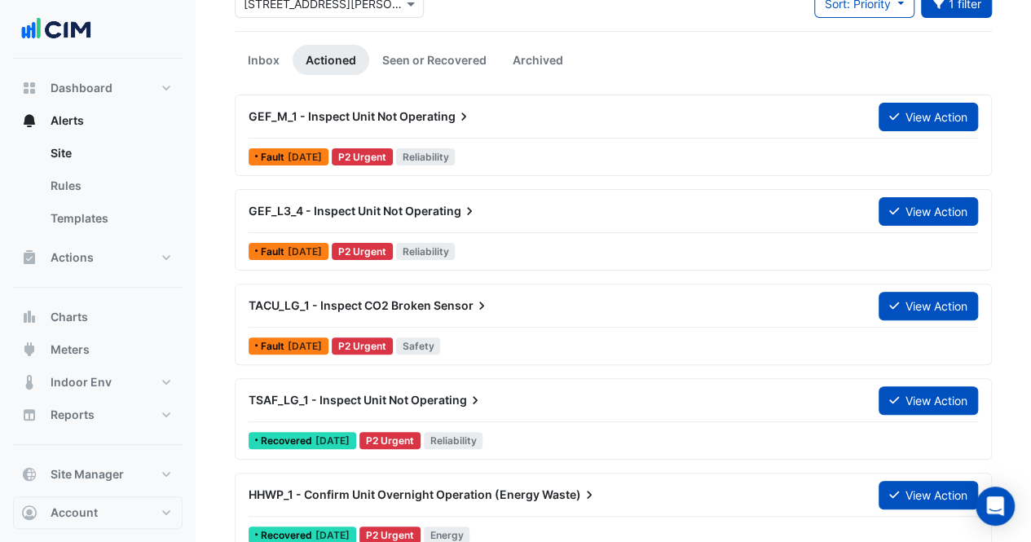
click at [461, 54] on link "Seen or Recovered" at bounding box center [434, 60] width 130 height 30
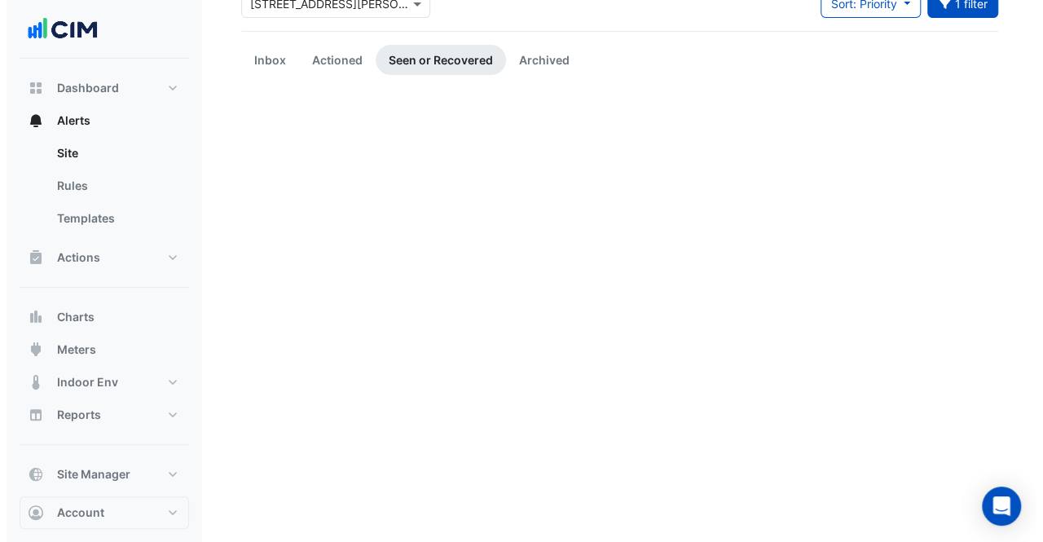
scroll to position [0, 0]
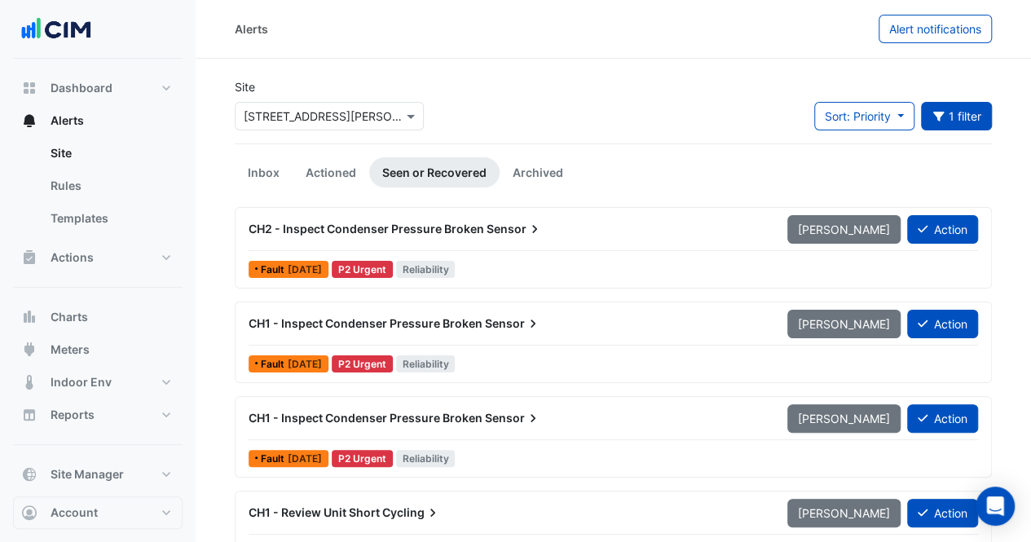
click at [489, 226] on span "Sensor" at bounding box center [515, 229] width 56 height 16
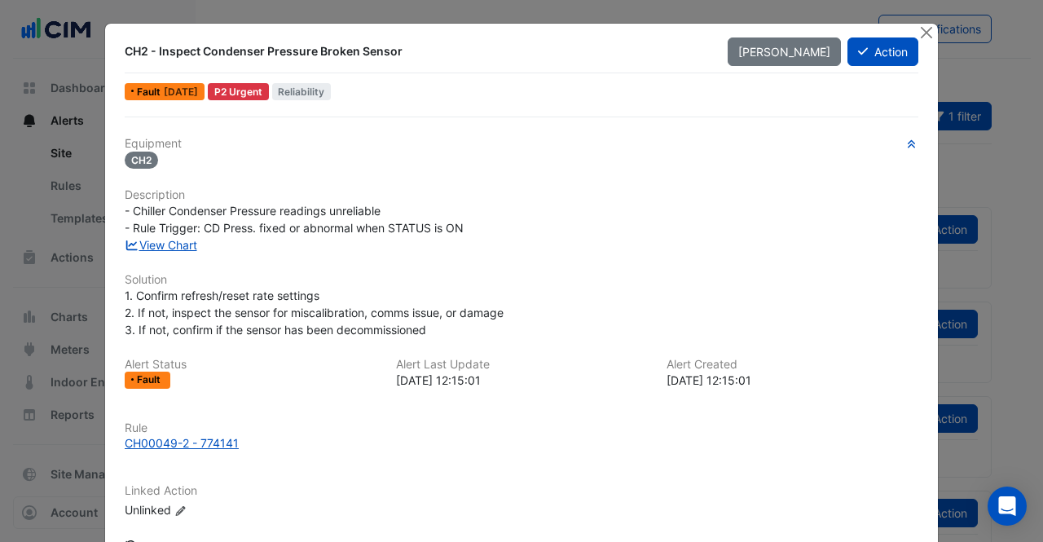
scroll to position [117, 0]
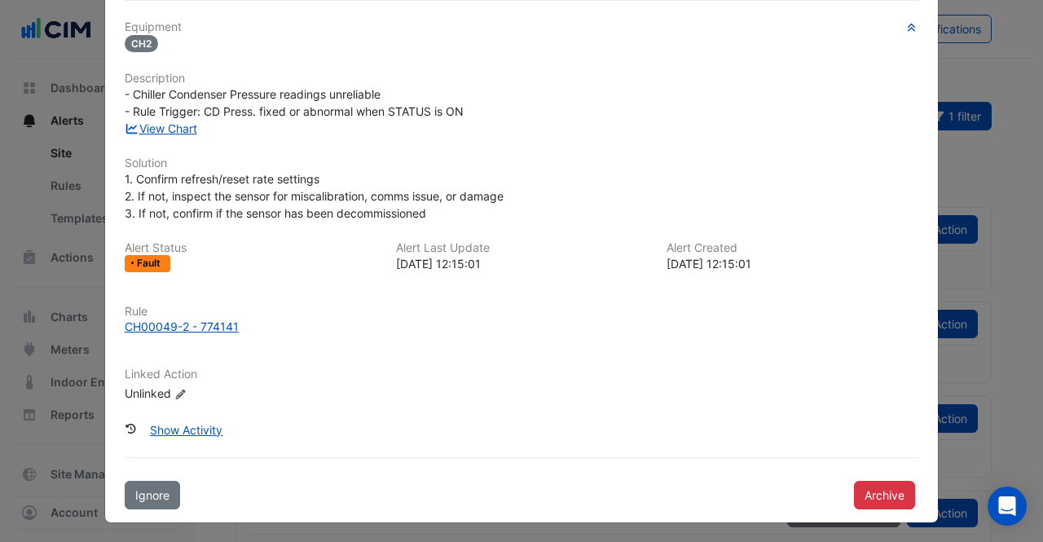
click at [191, 318] on div "CH00049-2 - 774141" at bounding box center [182, 326] width 114 height 17
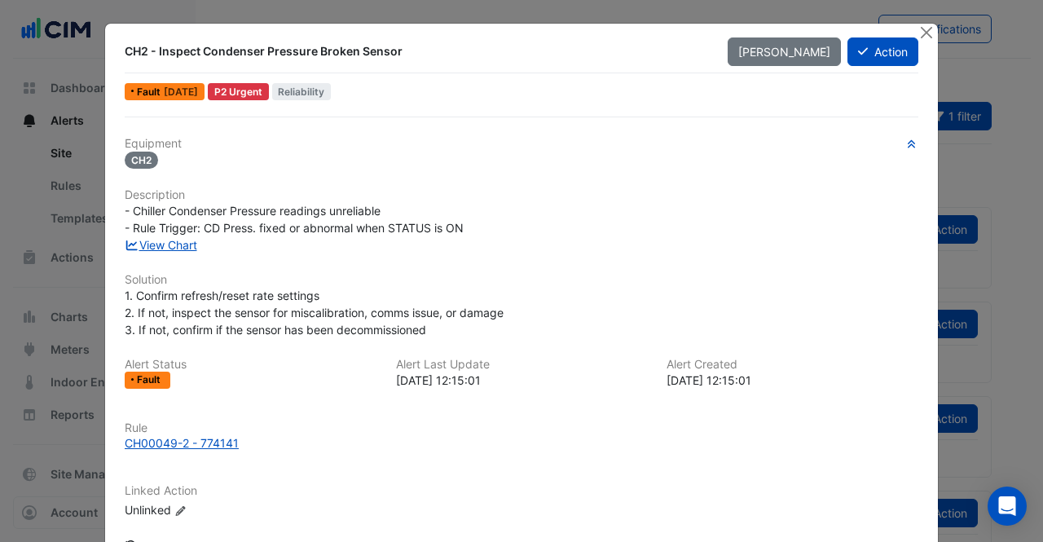
scroll to position [0, 0]
click at [178, 248] on link "View Chart" at bounding box center [161, 245] width 73 height 14
click at [919, 27] on button "Close" at bounding box center [926, 32] width 17 height 17
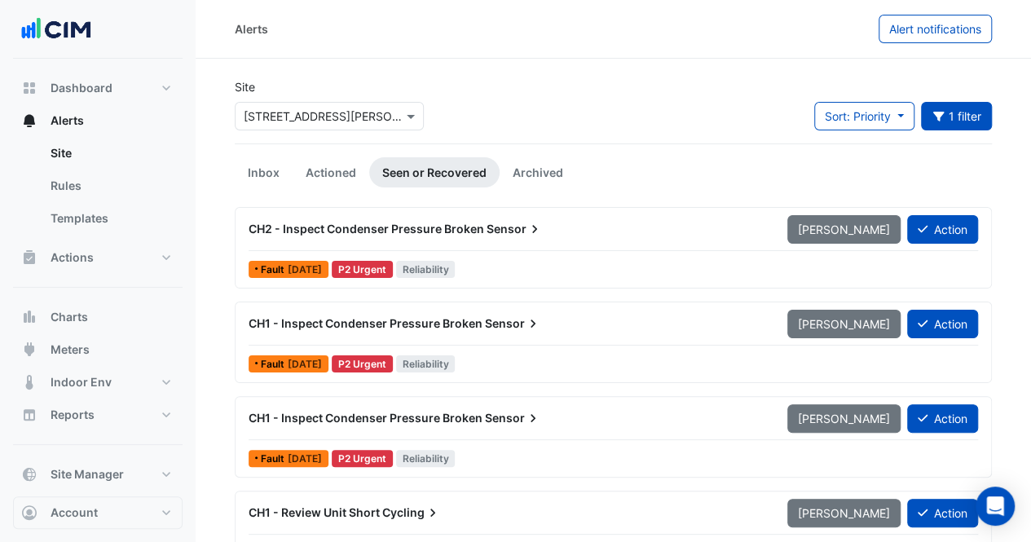
click at [257, 167] on link "Inbox" at bounding box center [264, 172] width 58 height 30
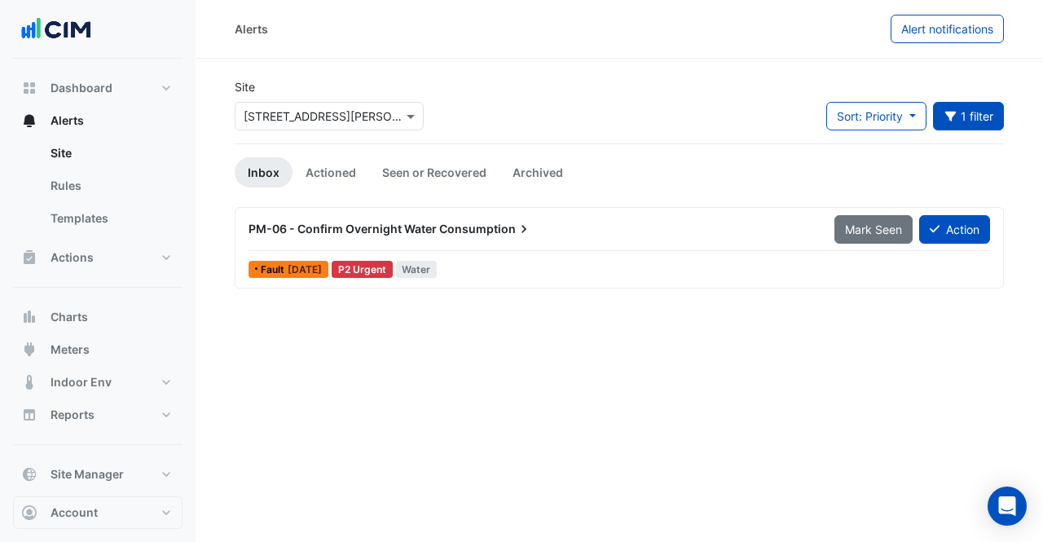
click at [337, 236] on div "PM-06 - Confirm Overnight Water Consumption" at bounding box center [532, 229] width 566 height 16
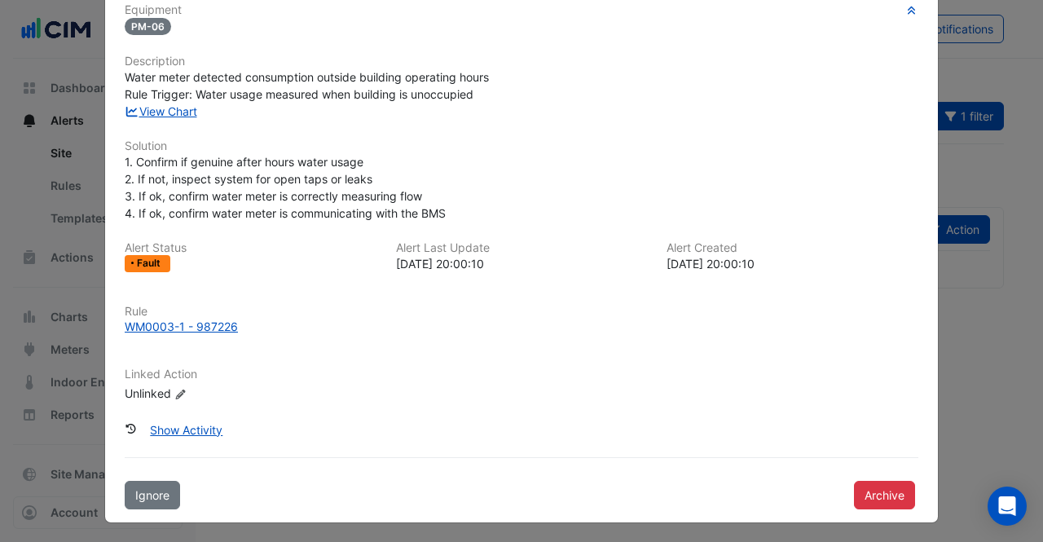
scroll to position [52, 0]
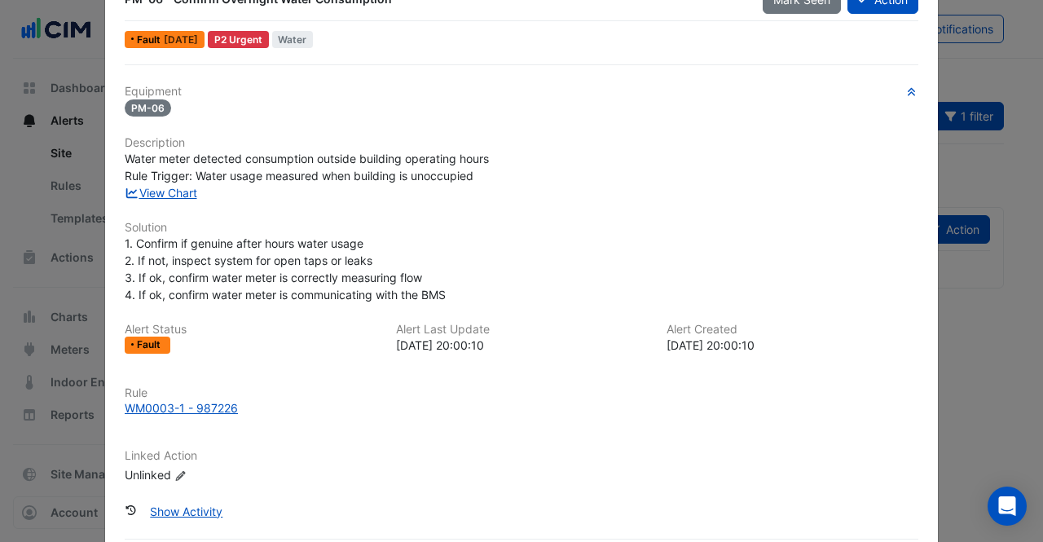
click at [181, 195] on link "View Chart" at bounding box center [161, 193] width 73 height 14
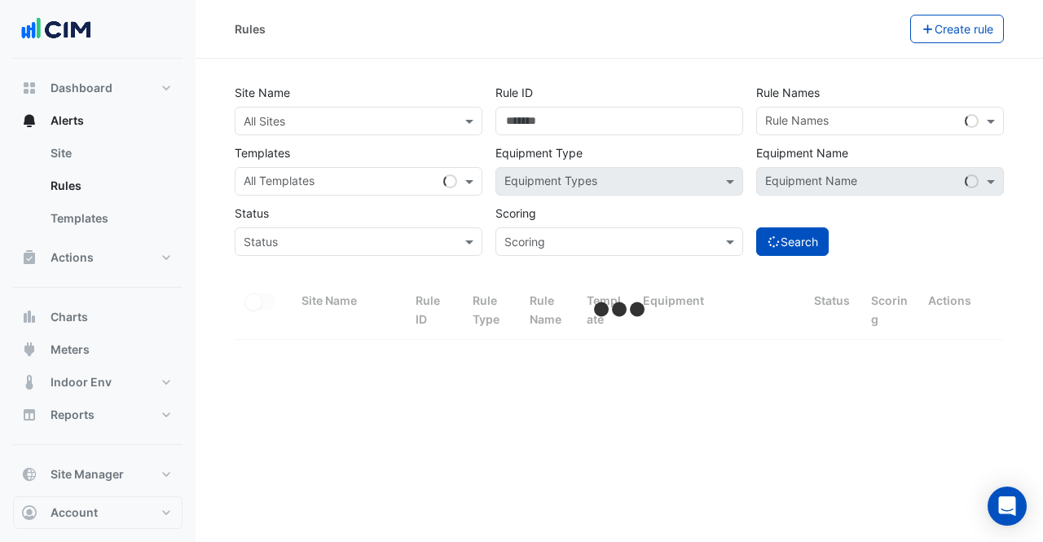
select select "**"
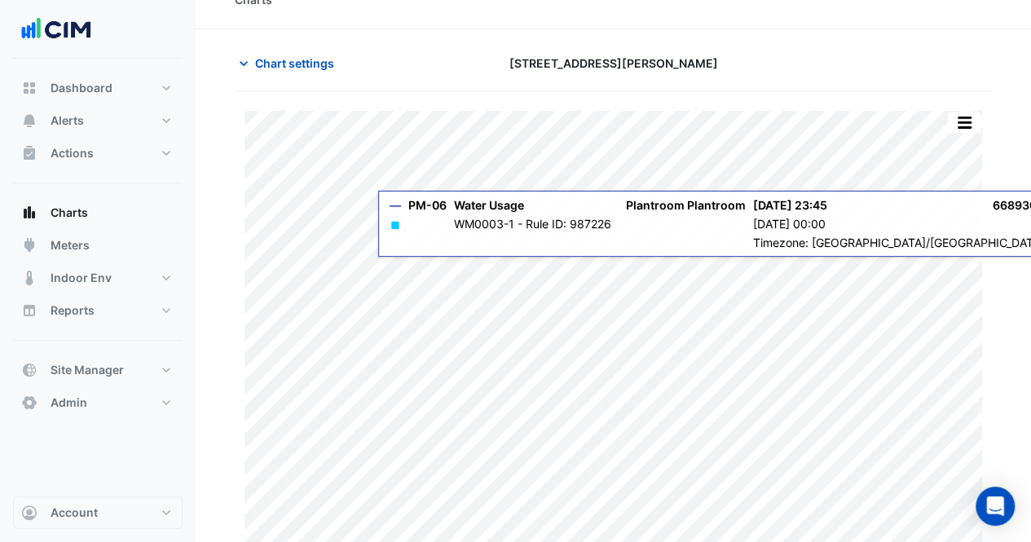
scroll to position [44, 0]
